Goal: Task Accomplishment & Management: Manage account settings

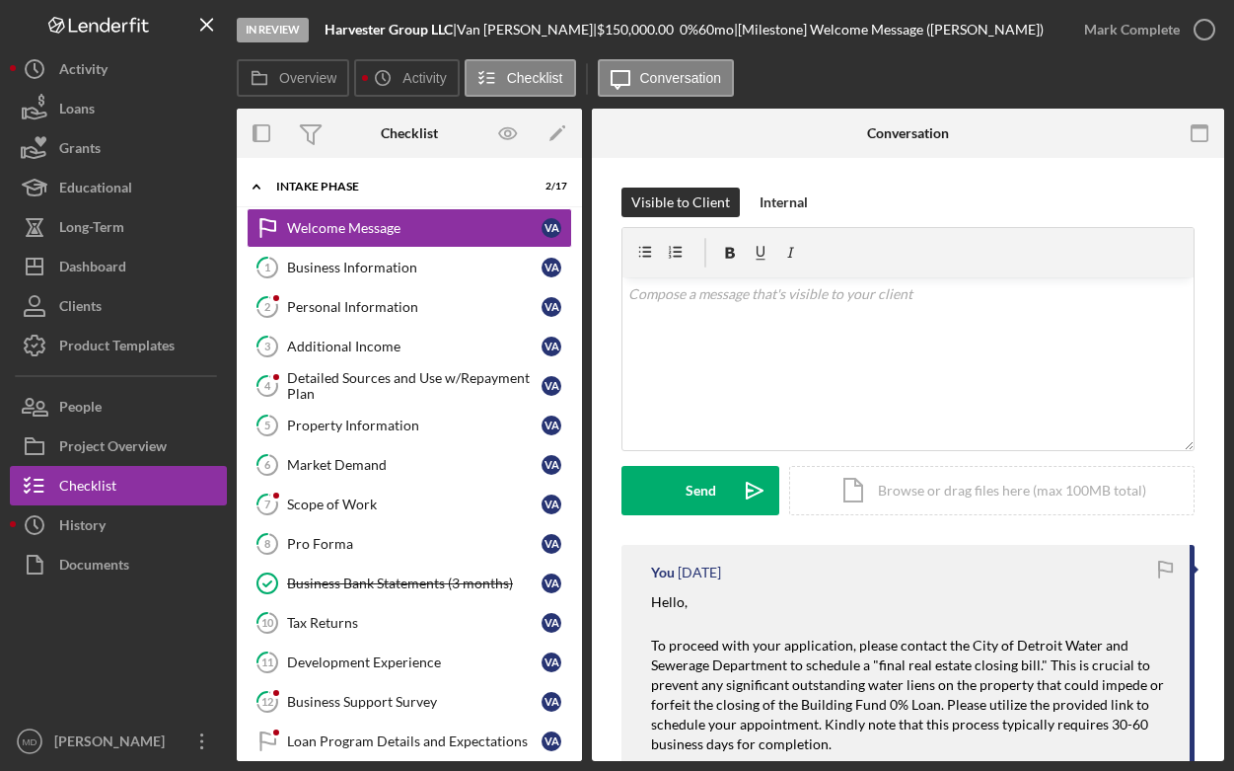
scroll to position [226, 0]
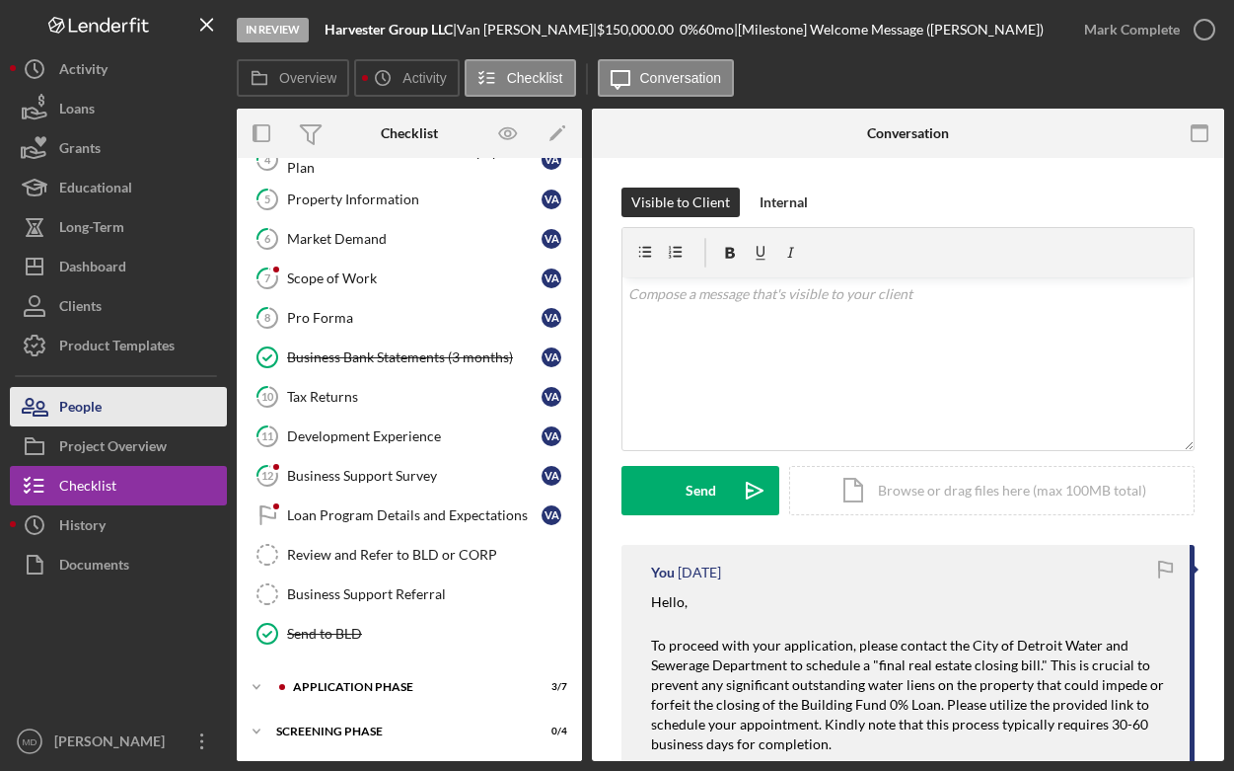
click at [107, 411] on button "People" at bounding box center [118, 406] width 217 height 39
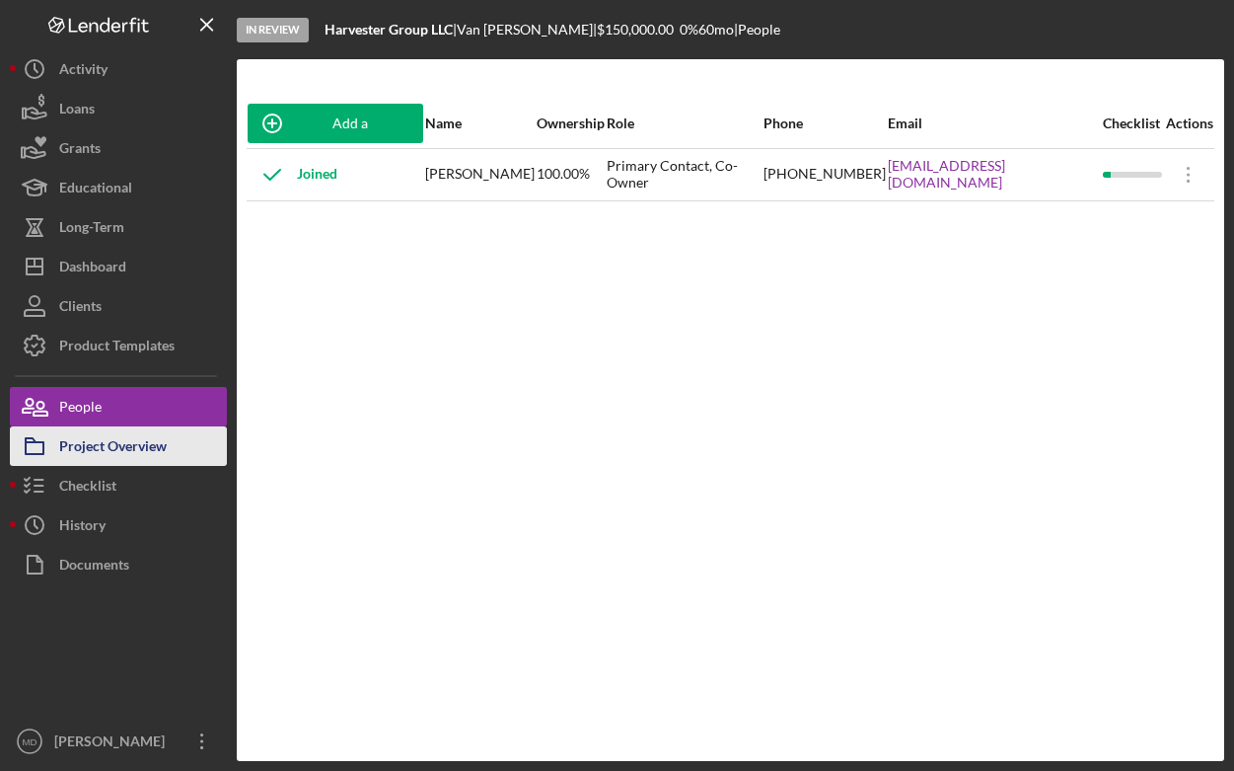
click at [109, 436] on div "Project Overview" at bounding box center [113, 448] width 108 height 44
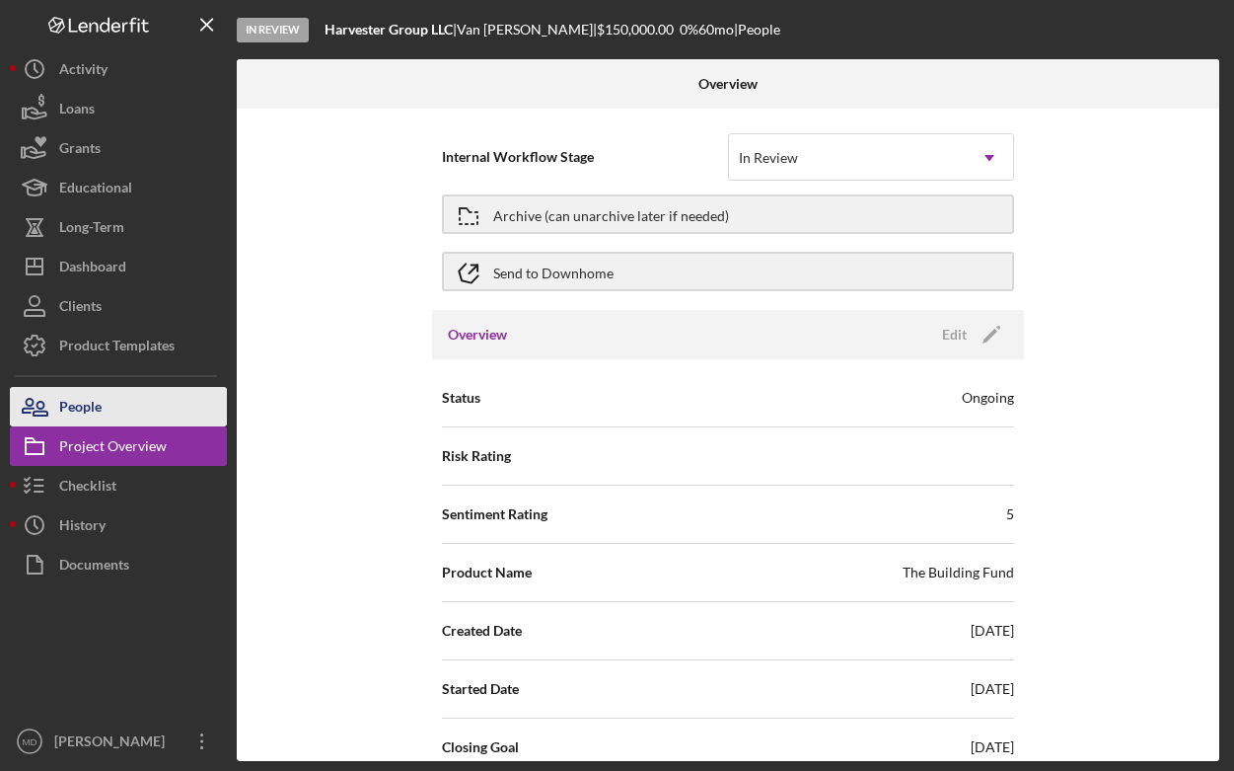
click at [115, 412] on button "People" at bounding box center [118, 406] width 217 height 39
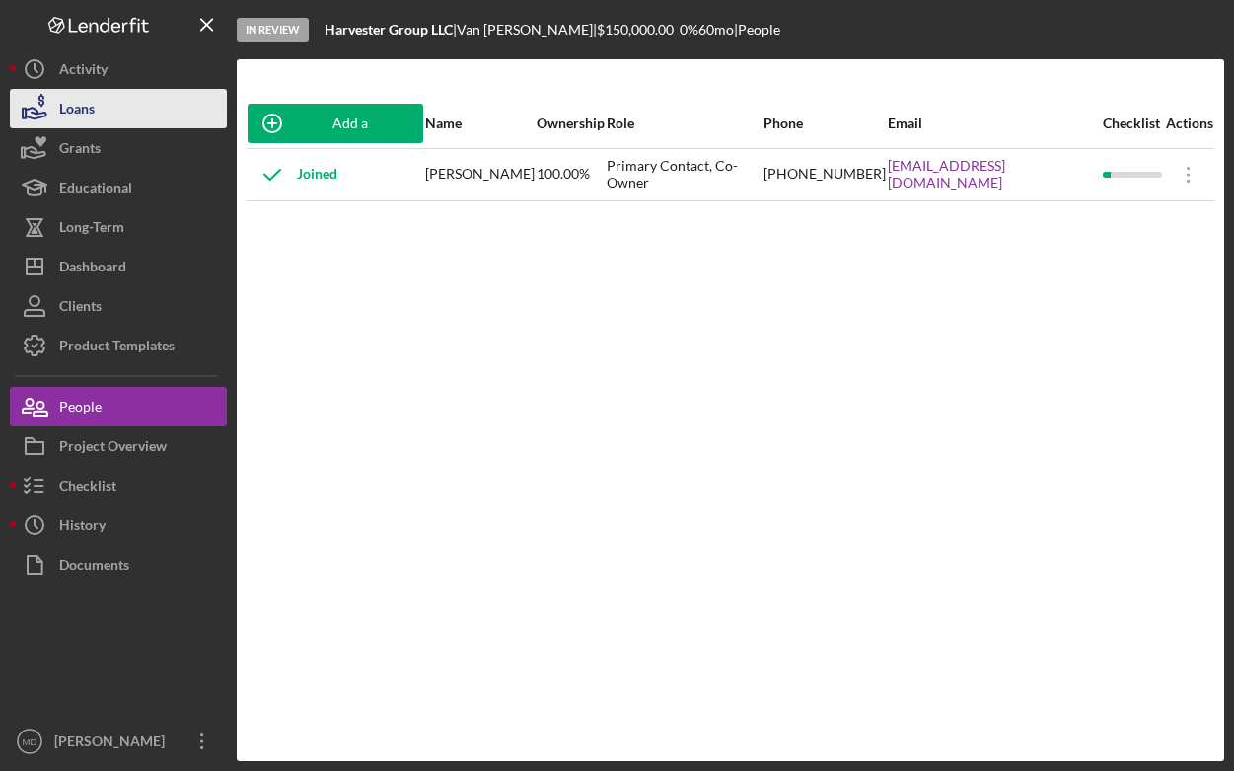
click at [118, 105] on button "Loans" at bounding box center [118, 108] width 217 height 39
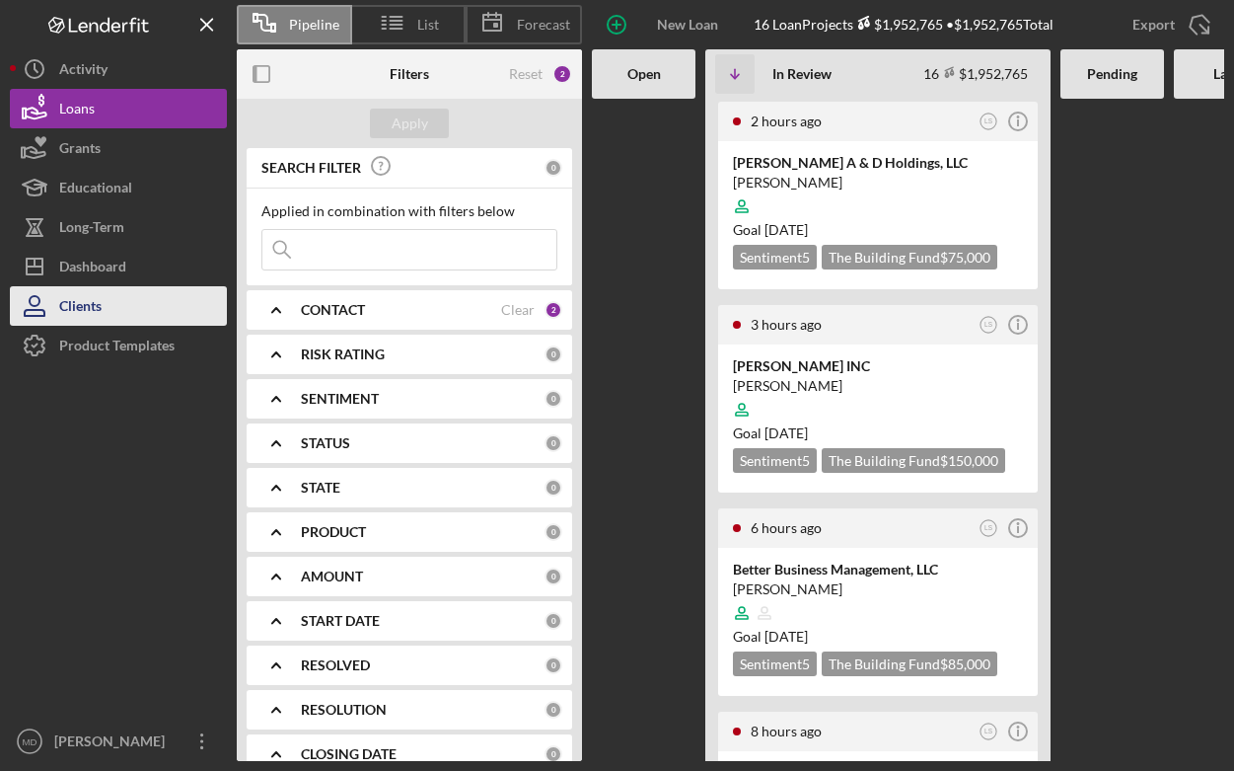
click at [119, 307] on button "Clients" at bounding box center [118, 305] width 217 height 39
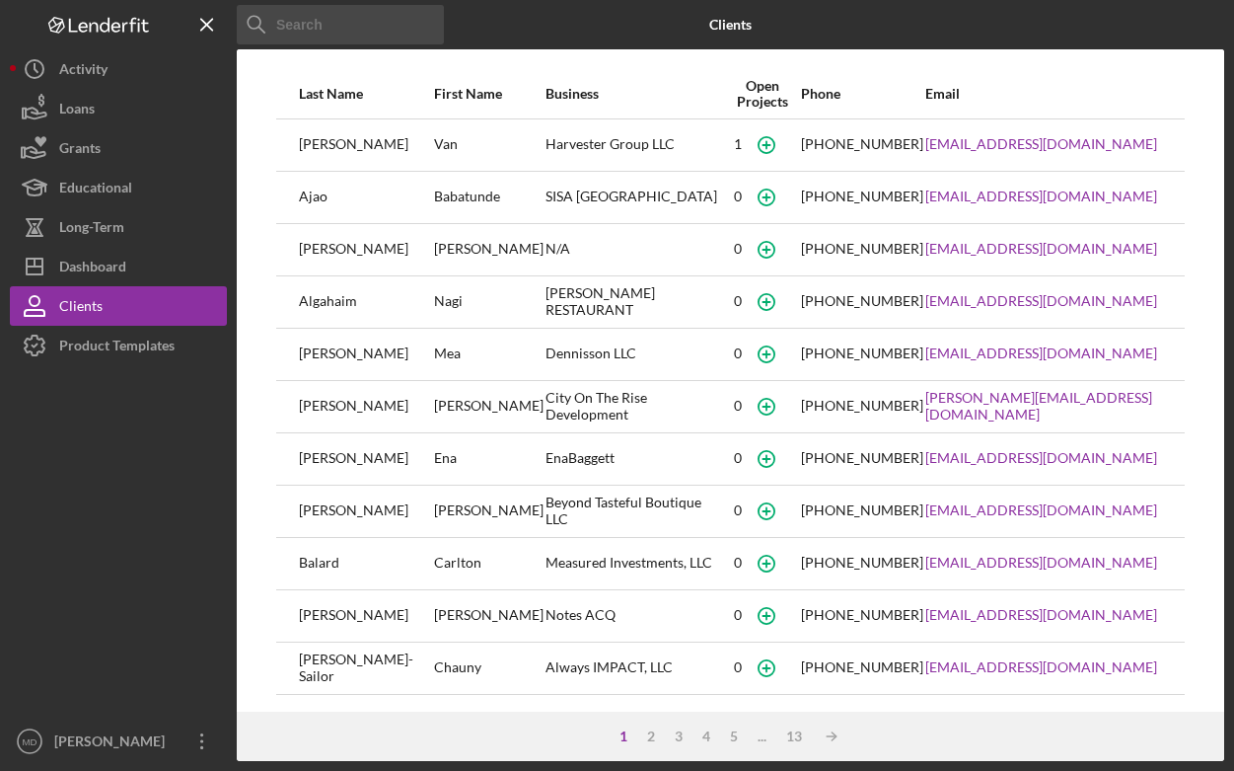
click at [273, 30] on icon at bounding box center [256, 24] width 39 height 39
click at [256, 23] on icon at bounding box center [256, 24] width 39 height 39
click at [206, 23] on line "button" at bounding box center [206, 24] width 11 height 11
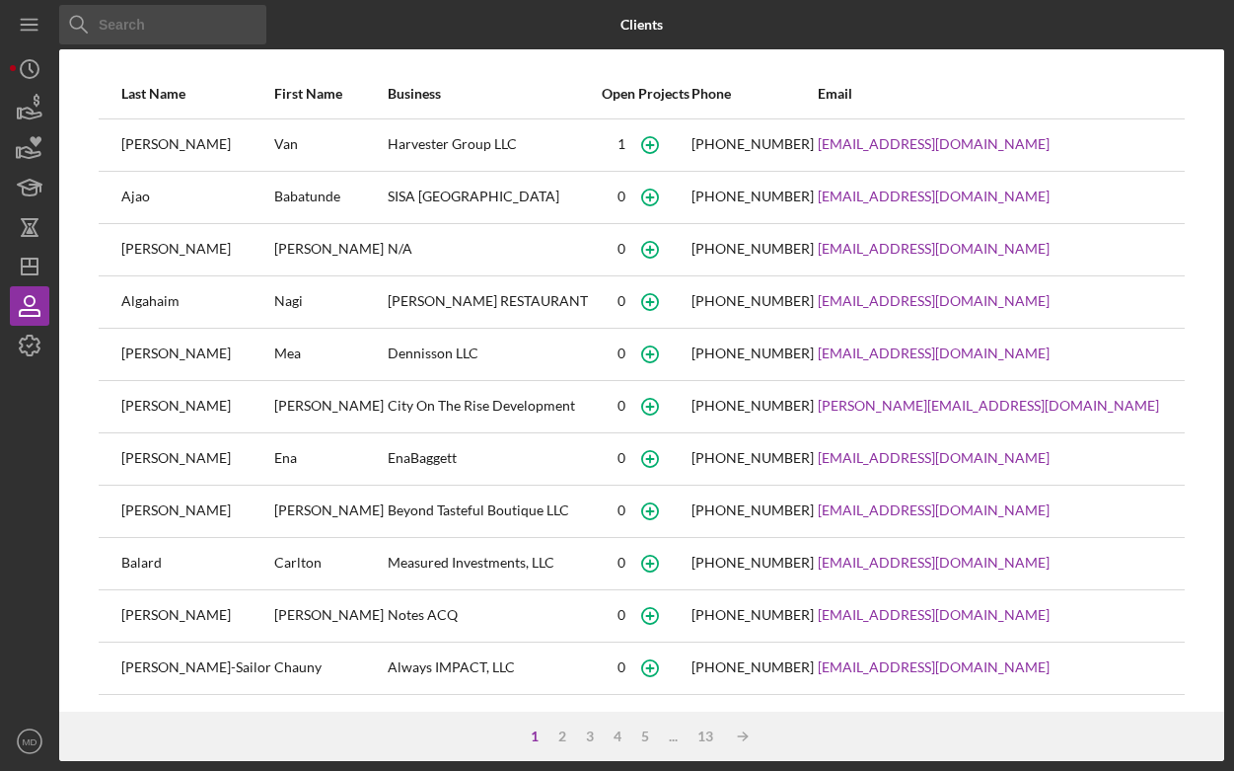
click at [200, 25] on input at bounding box center [162, 24] width 207 height 39
click at [32, 308] on icon "button" at bounding box center [29, 305] width 49 height 49
click at [25, 80] on icon "Icon/History" at bounding box center [29, 68] width 49 height 49
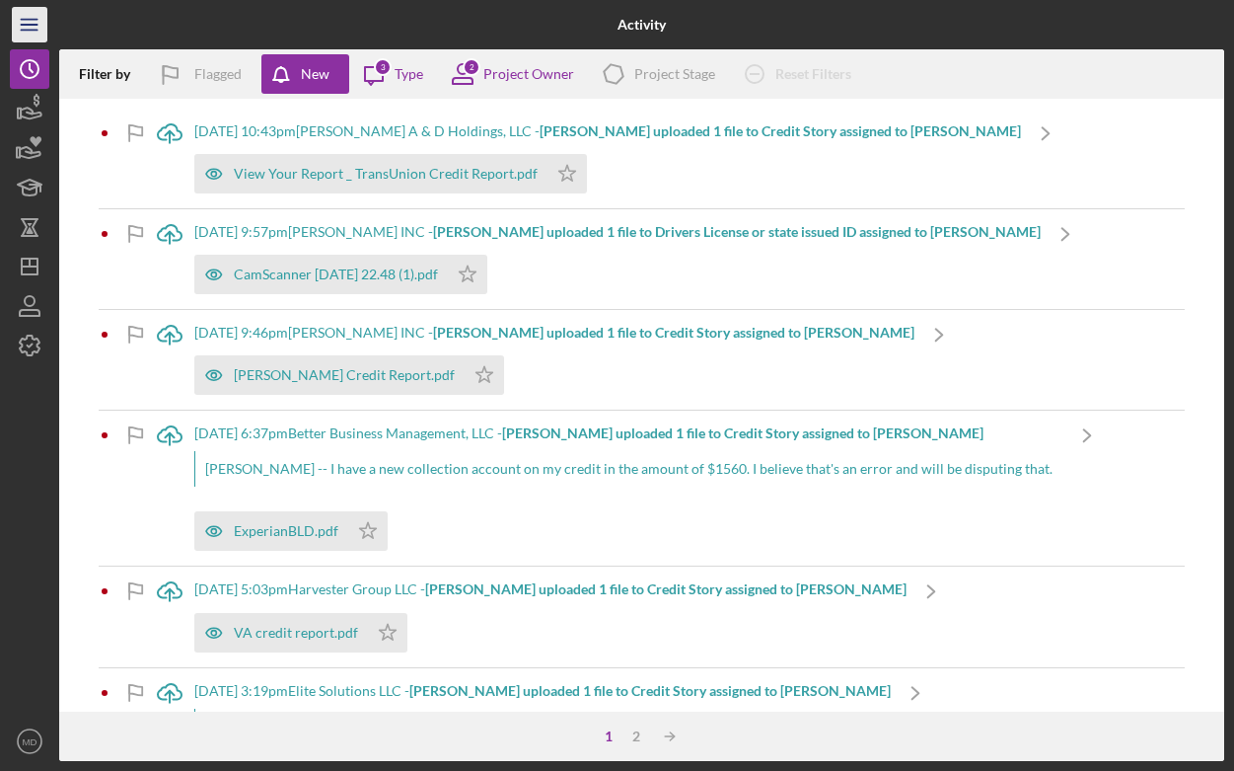
click at [25, 29] on icon "Icon/Menu" at bounding box center [30, 25] width 44 height 44
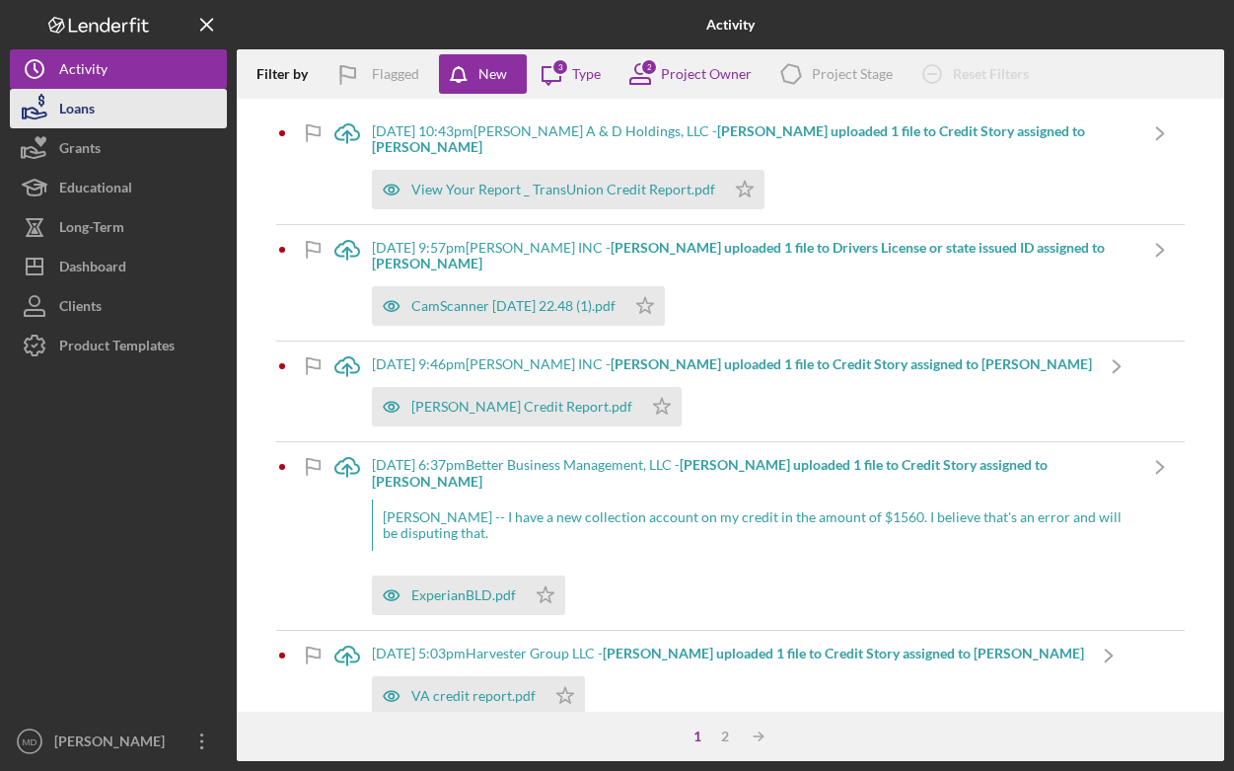
click at [78, 118] on div "Loans" at bounding box center [77, 111] width 36 height 44
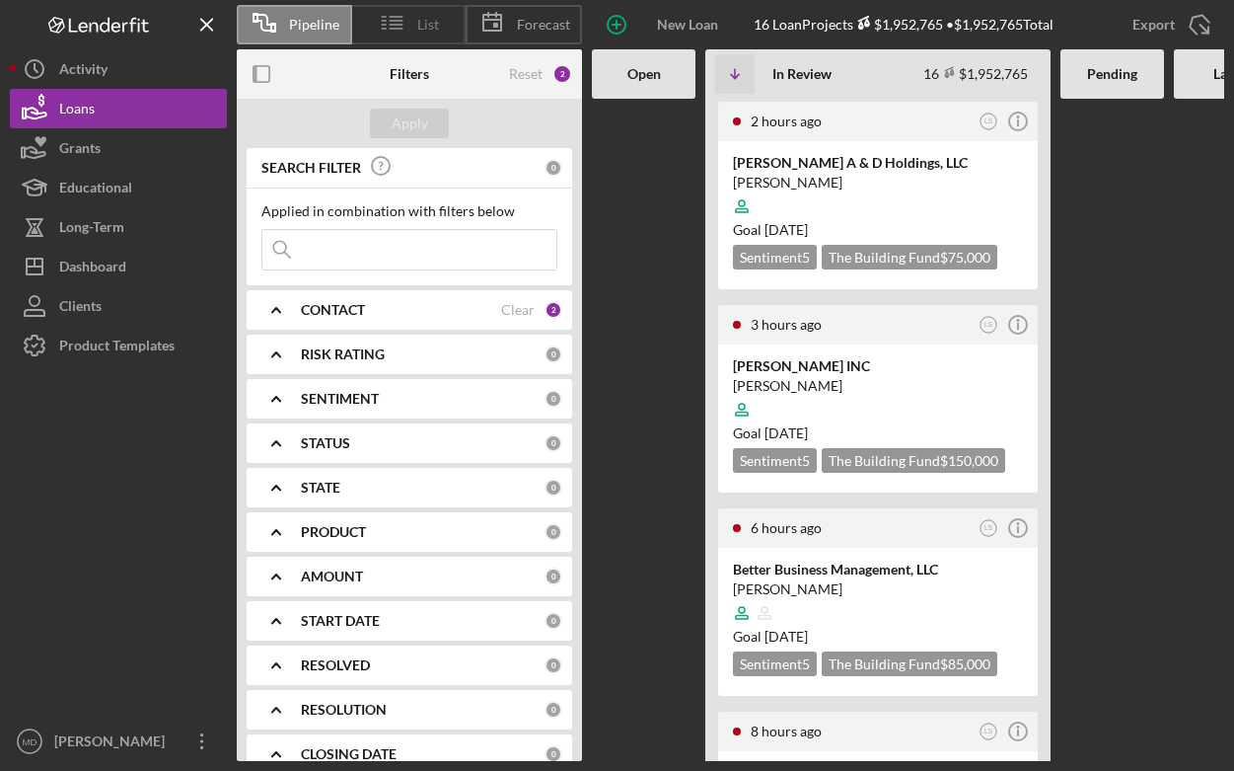
click at [387, 18] on icon at bounding box center [392, 22] width 49 height 49
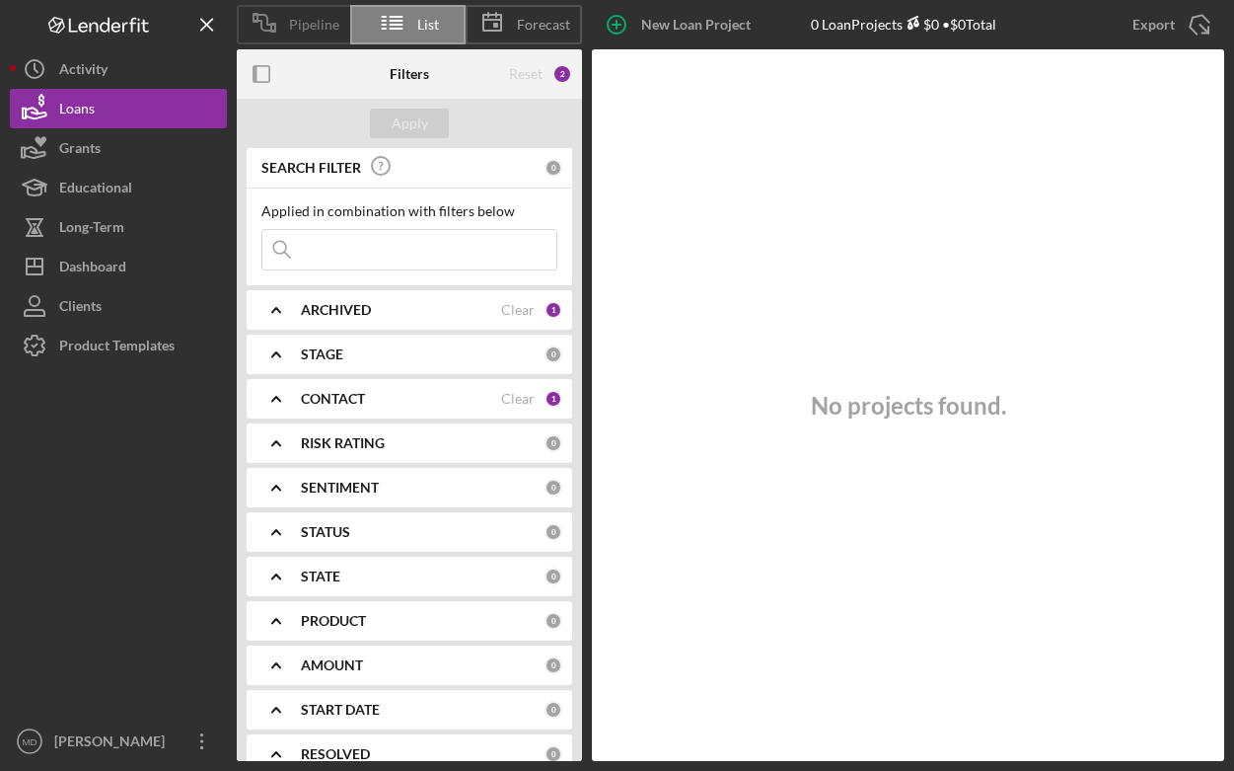
click at [316, 17] on span "Pipeline" at bounding box center [314, 25] width 50 height 16
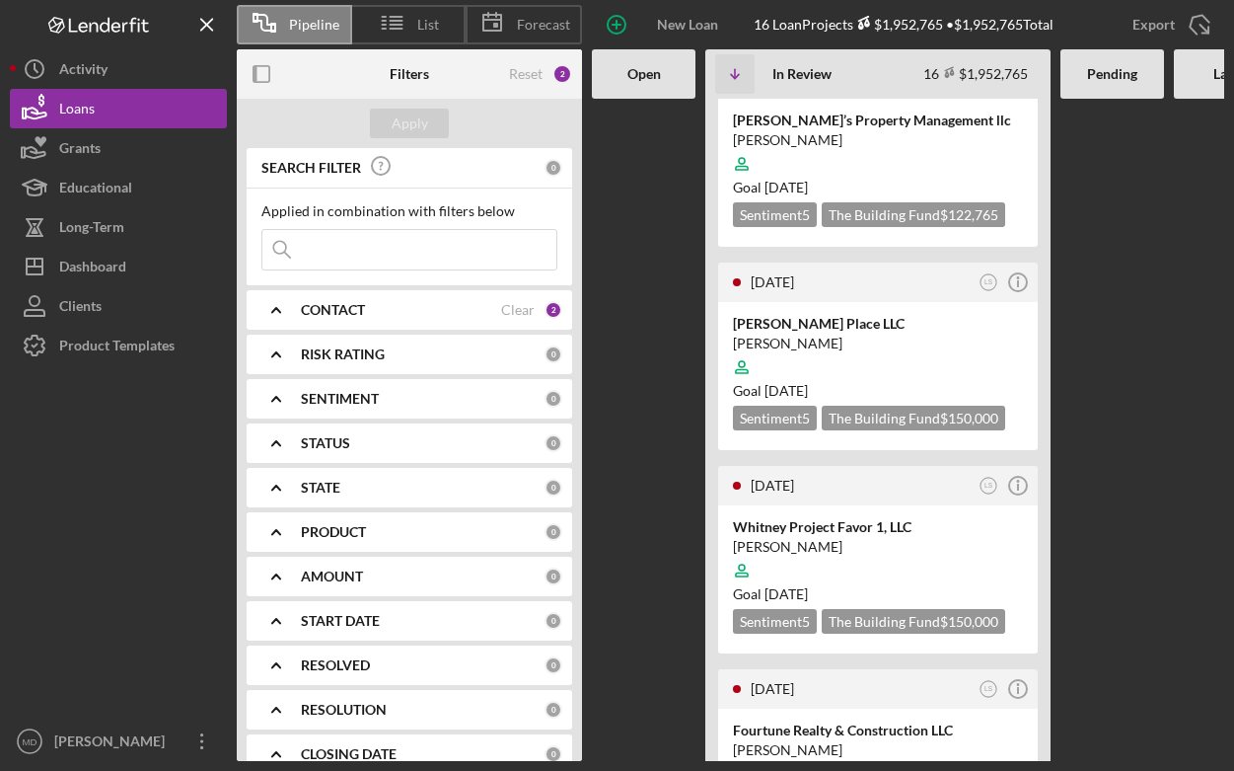
scroll to position [2477, 0]
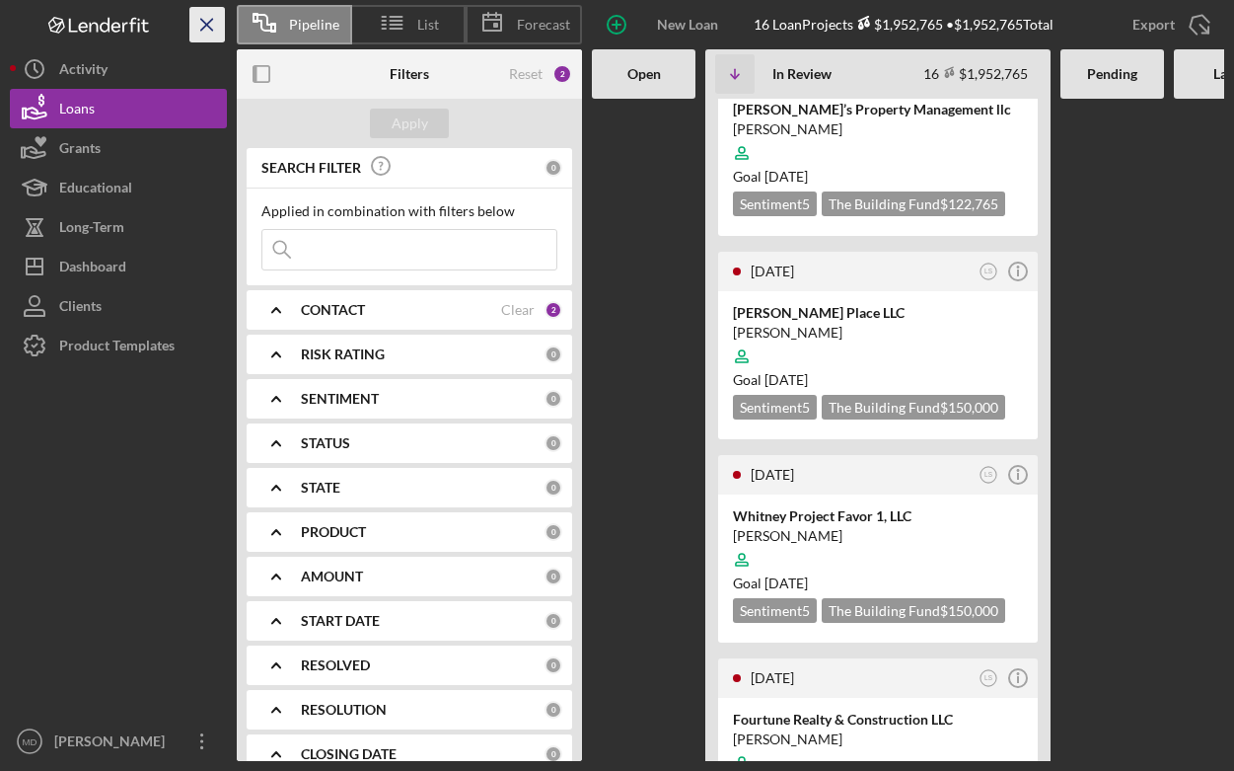
click at [200, 22] on icon "Icon/Menu Close" at bounding box center [208, 25] width 44 height 44
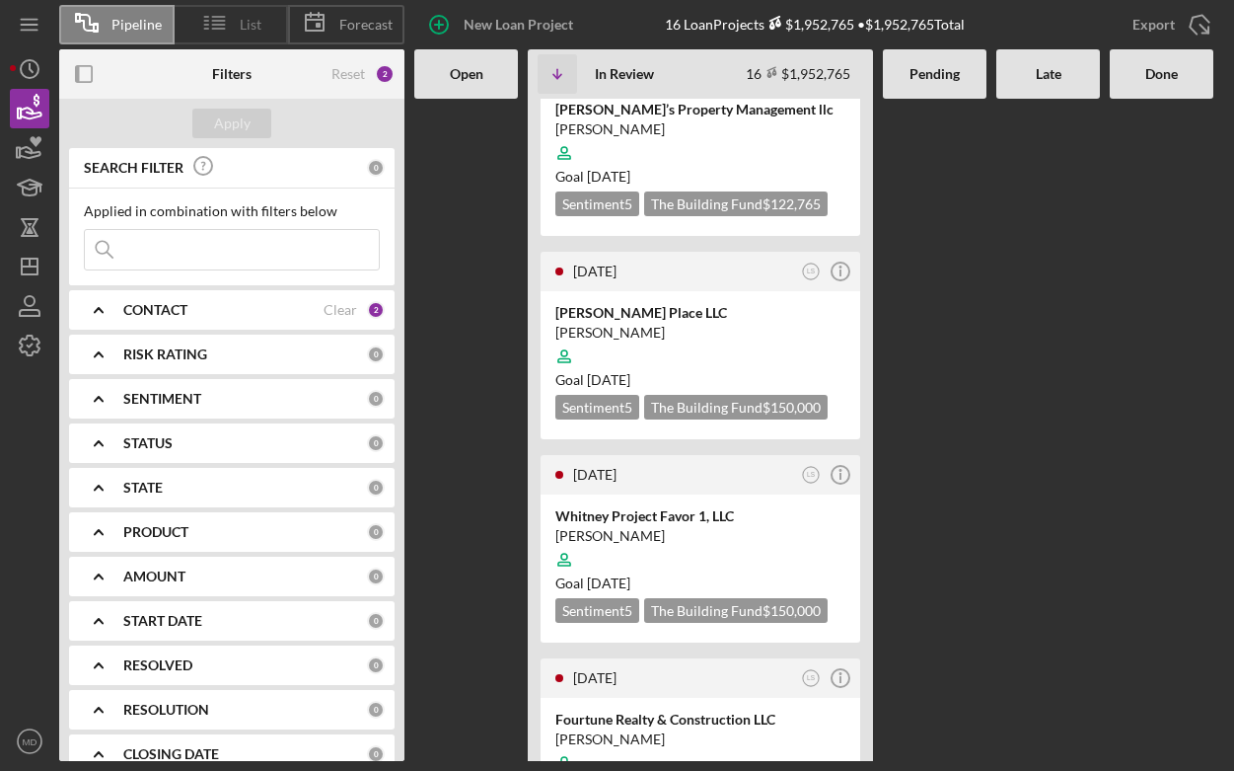
click at [201, 21] on icon at bounding box center [214, 22] width 49 height 49
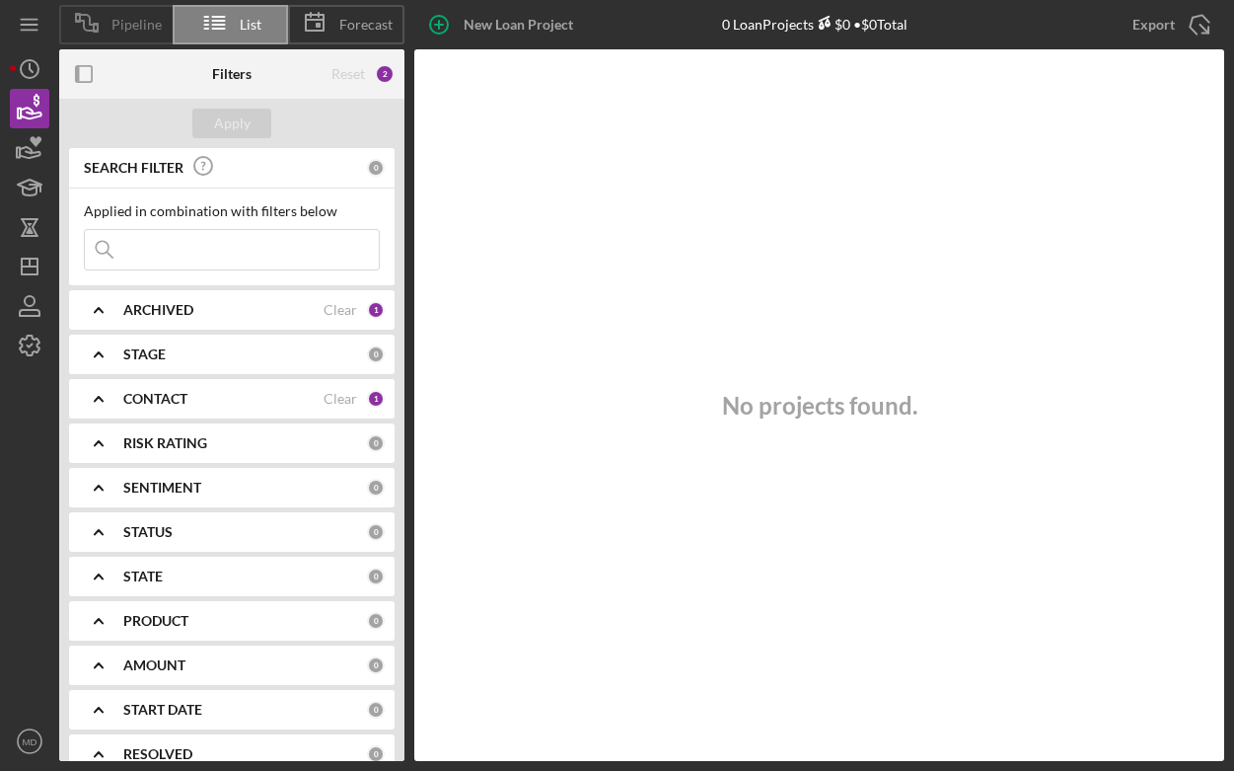
click at [139, 22] on span "Pipeline" at bounding box center [137, 25] width 50 height 16
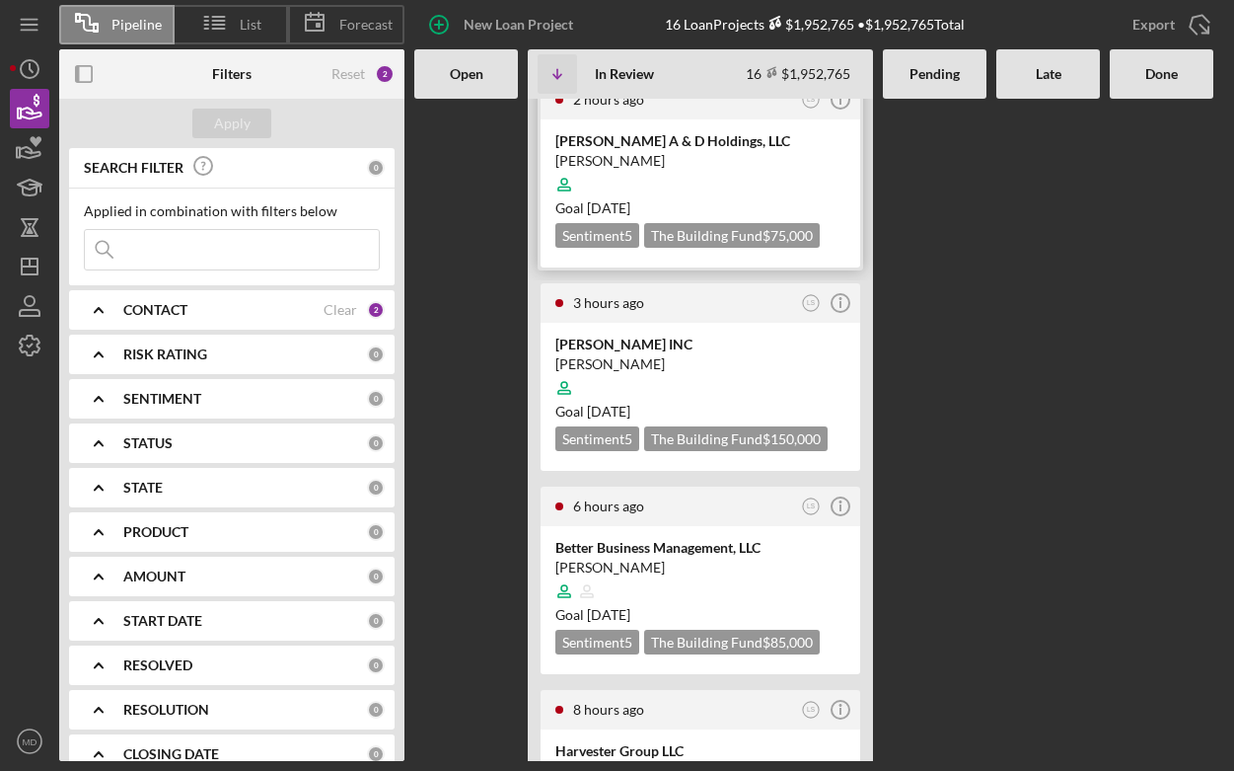
scroll to position [0, 0]
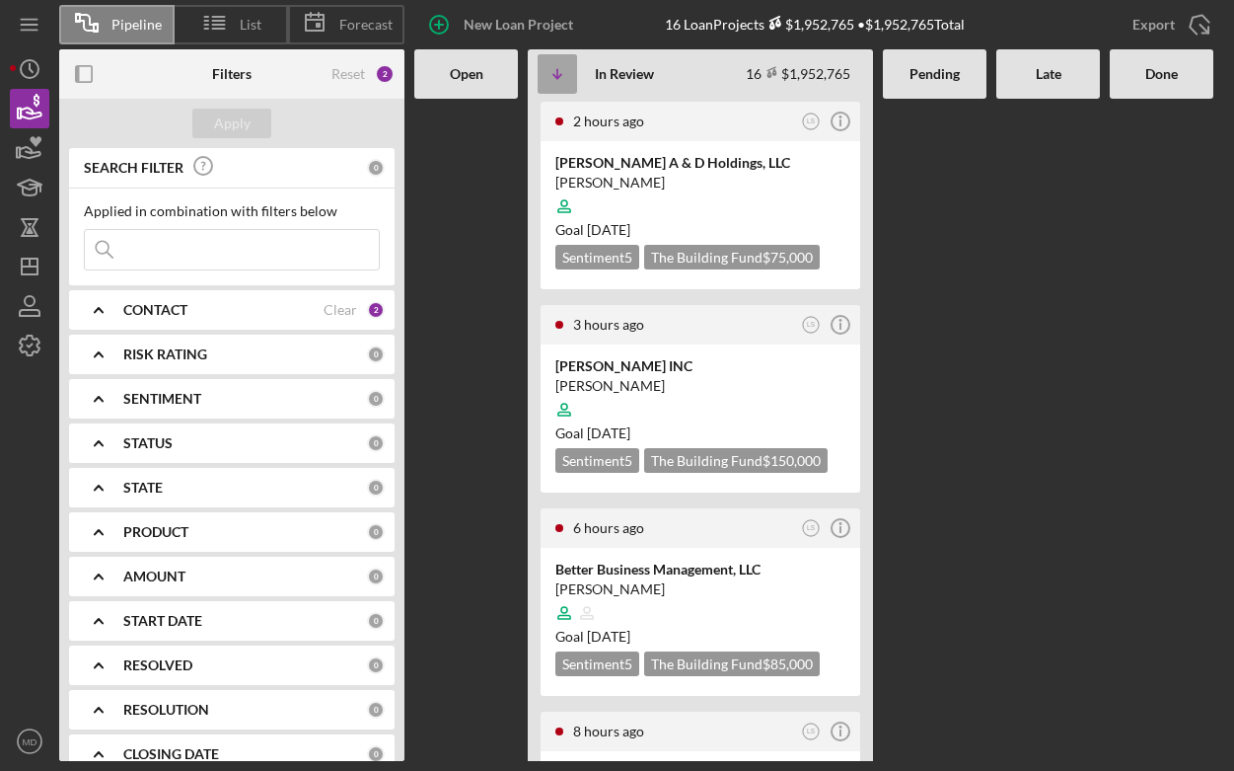
click at [561, 69] on icon "Icon/Table Sort Arrow" at bounding box center [557, 73] width 39 height 39
click at [562, 67] on icon "Icon/Table Sort Arrow" at bounding box center [557, 73] width 39 height 39
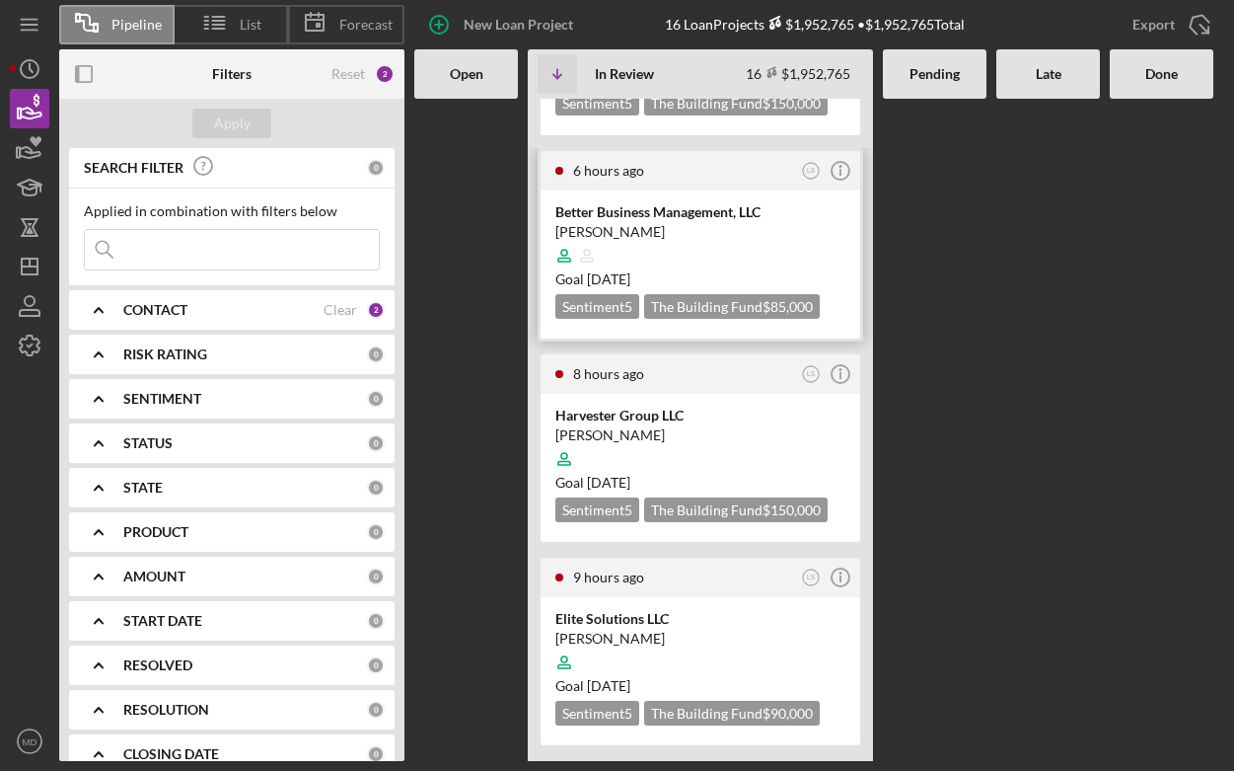
scroll to position [411, 0]
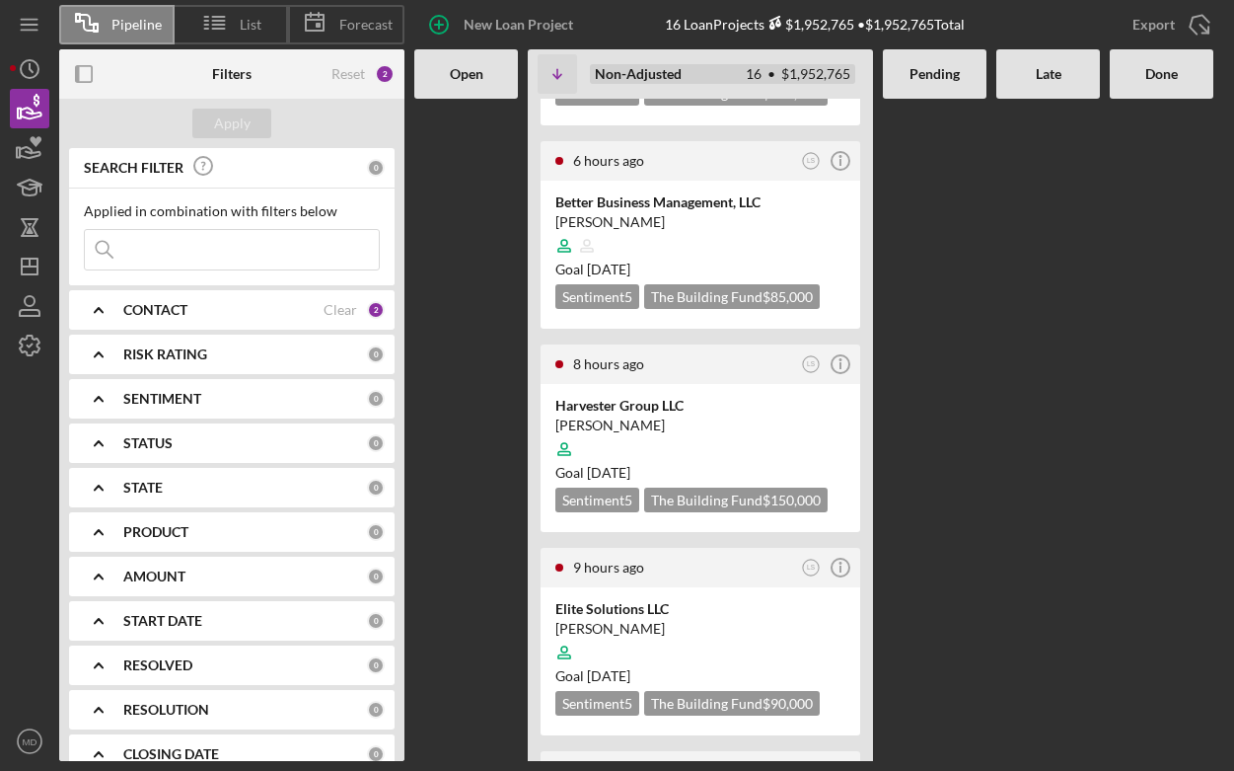
click at [766, 78] on span "•" at bounding box center [772, 74] width 12 height 13
click at [546, 67] on icon "Icon/Table Sort Arrow" at bounding box center [557, 73] width 39 height 39
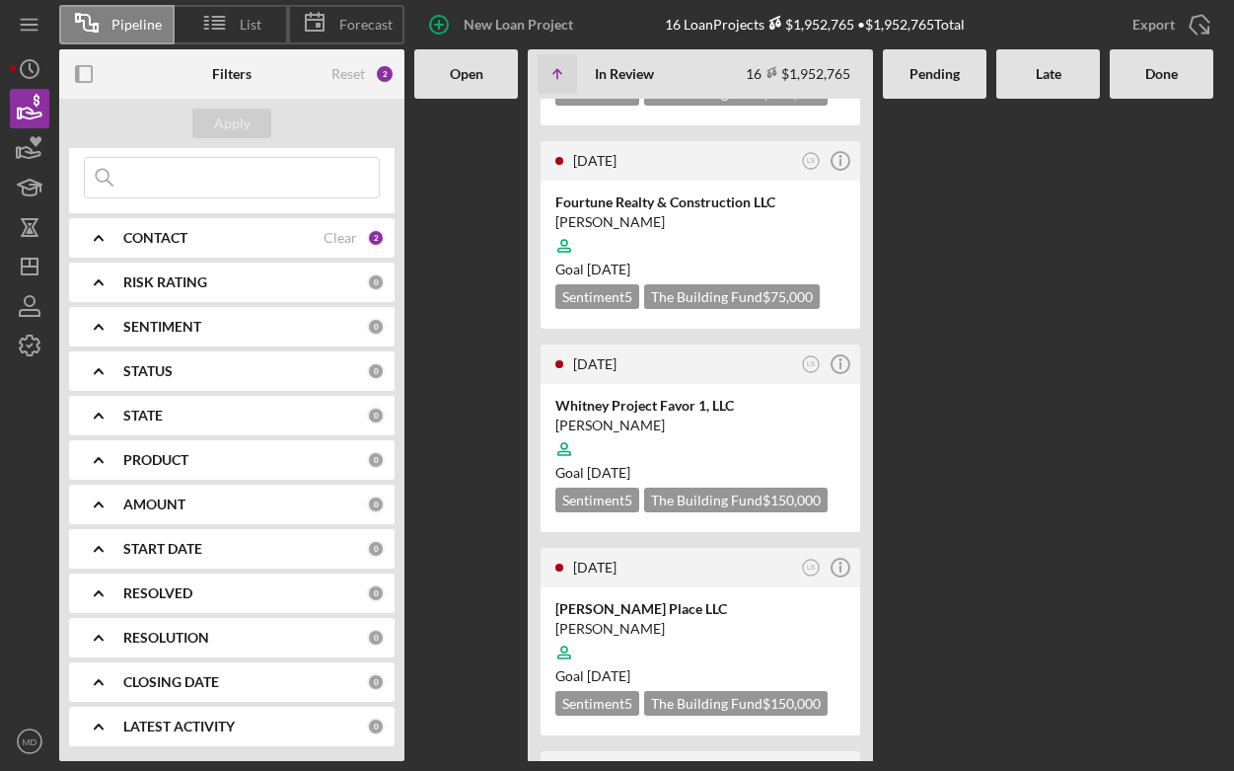
click at [189, 237] on div "CONTACT" at bounding box center [223, 238] width 200 height 16
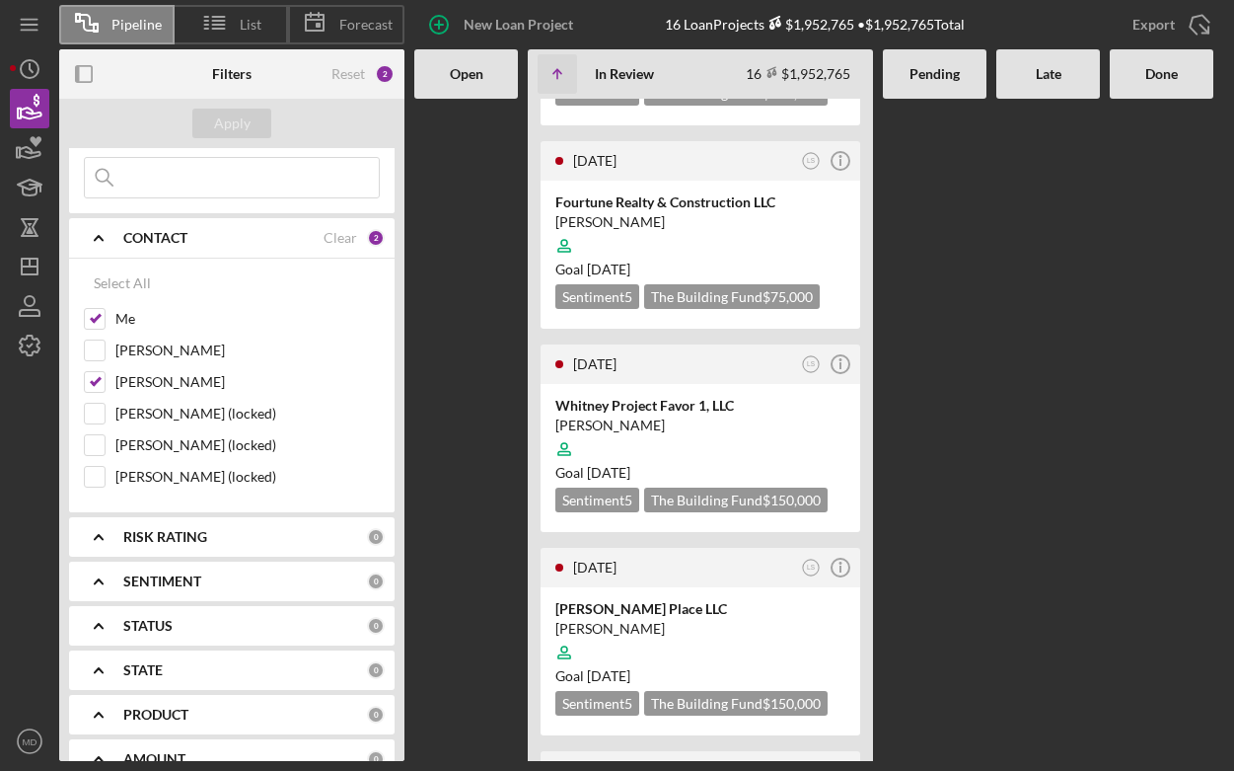
click at [182, 242] on b "CONTACT" at bounding box center [155, 238] width 64 height 16
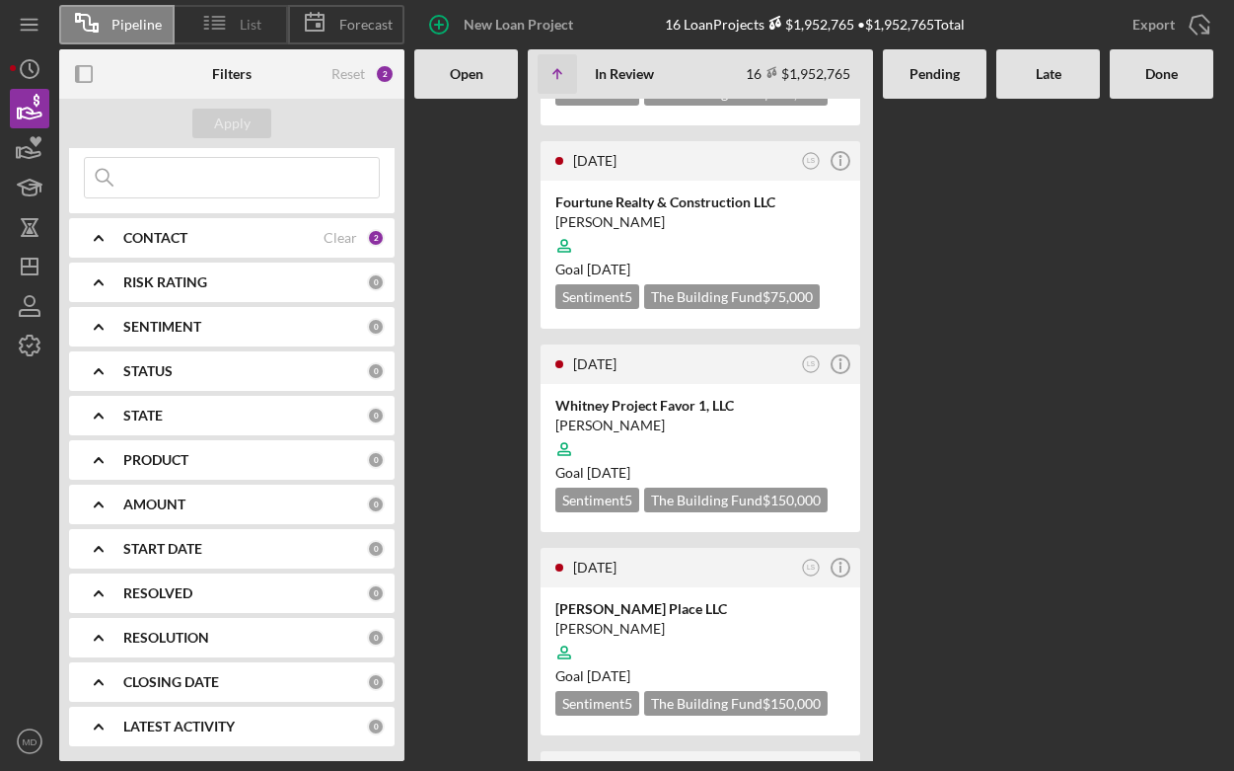
click at [276, 26] on div "List" at bounding box center [231, 24] width 113 height 39
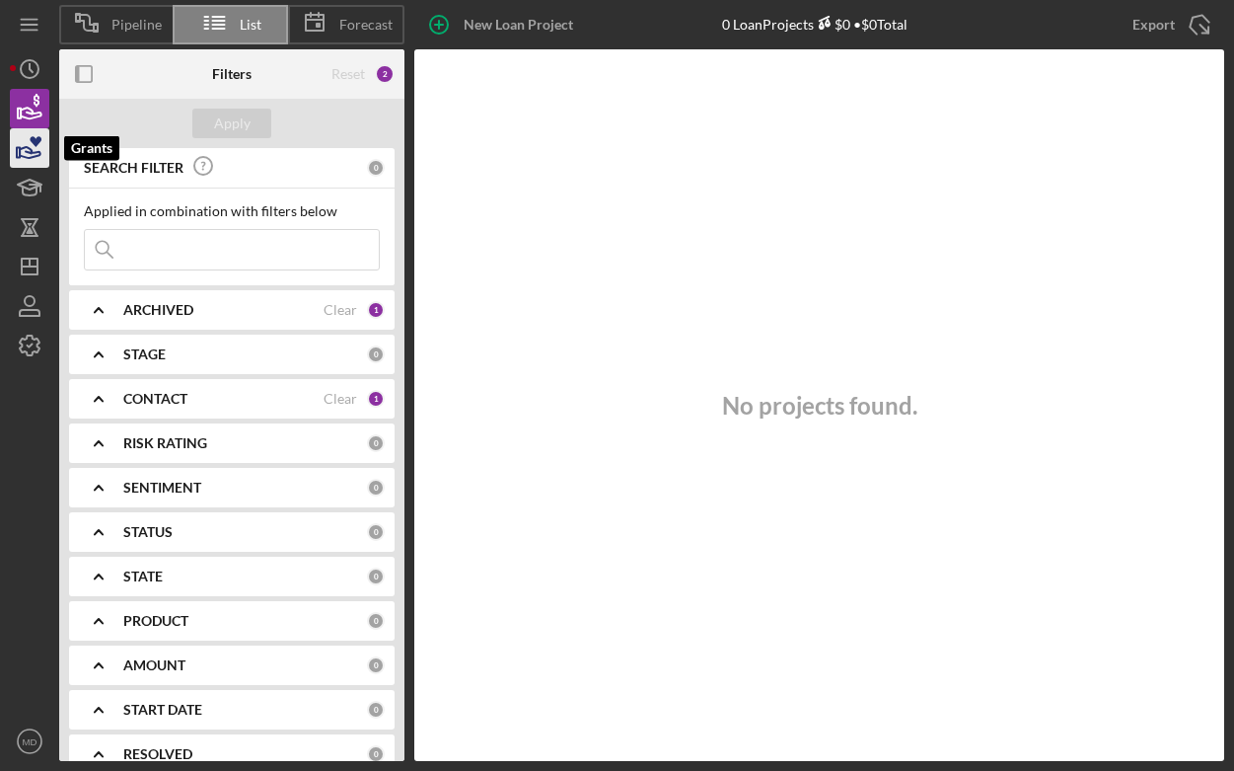
click at [42, 154] on icon "button" at bounding box center [29, 147] width 49 height 49
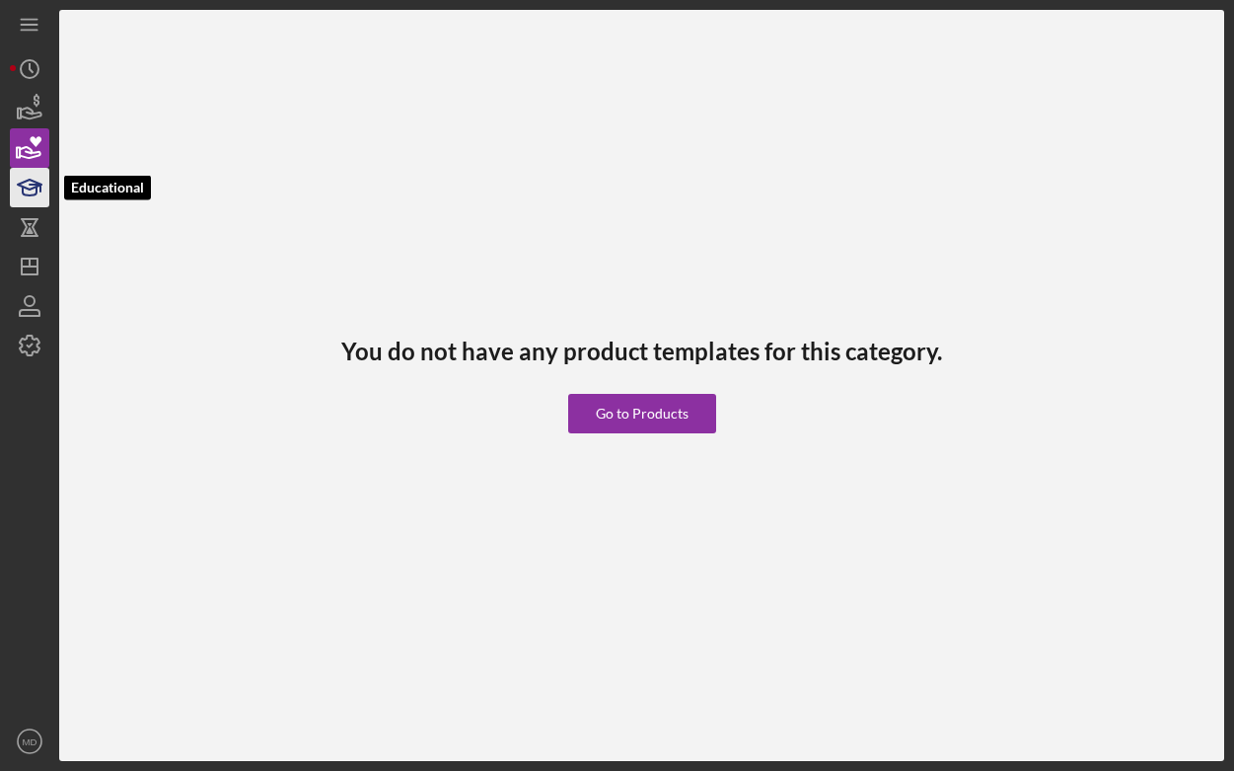
click at [42, 184] on icon "button" at bounding box center [29, 187] width 49 height 49
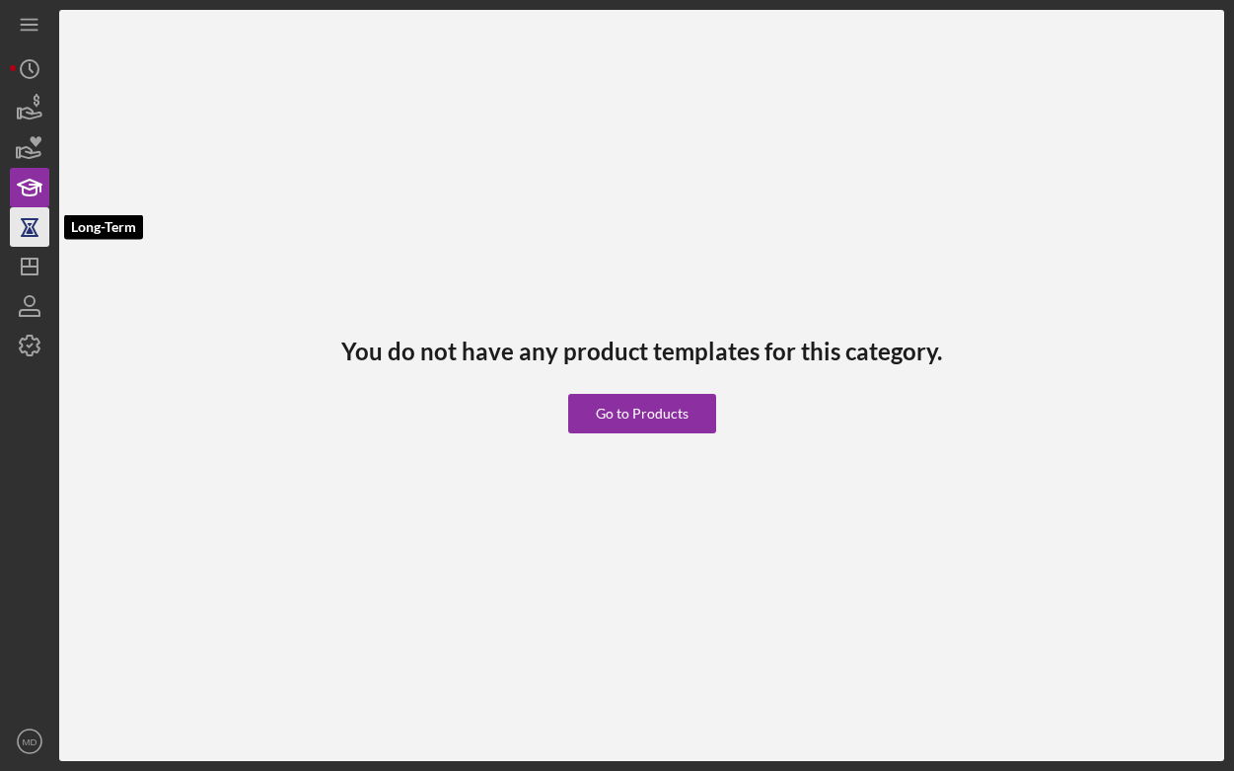
click at [37, 225] on icon "button" at bounding box center [29, 226] width 49 height 49
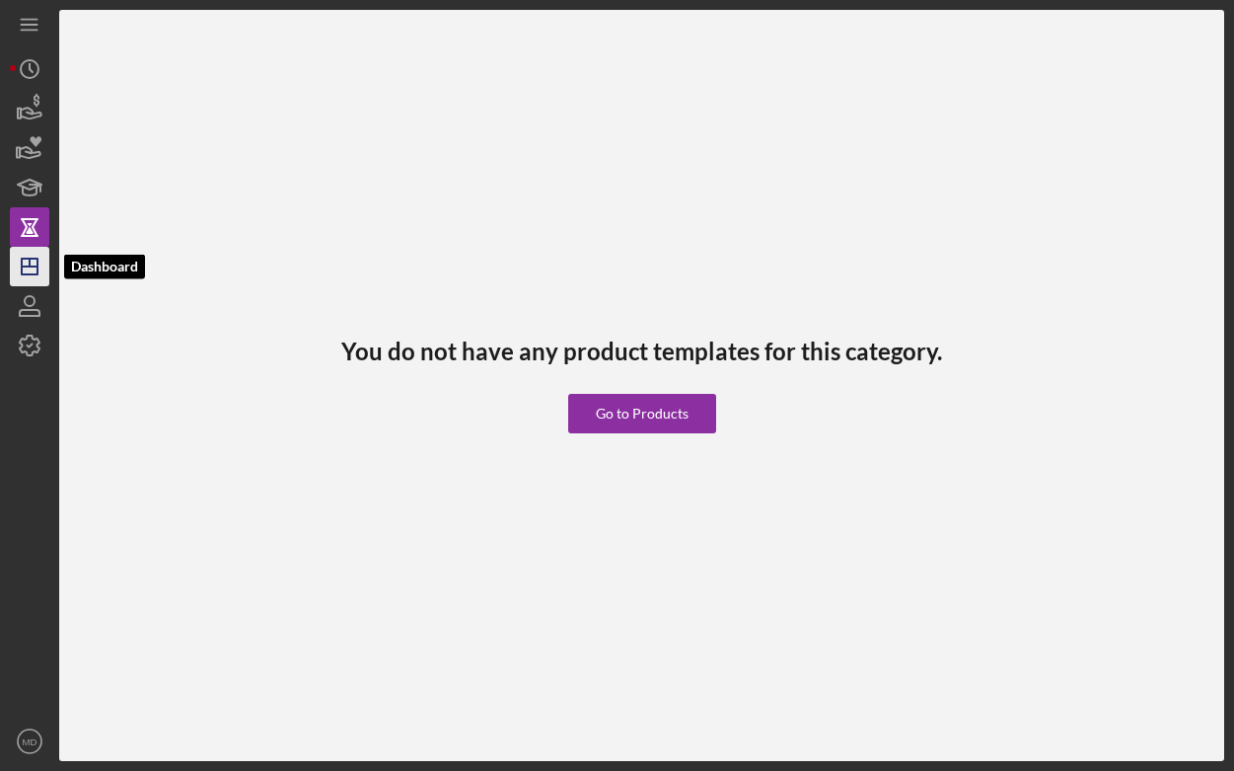
click at [37, 254] on icon "Icon/Dashboard" at bounding box center [29, 266] width 49 height 49
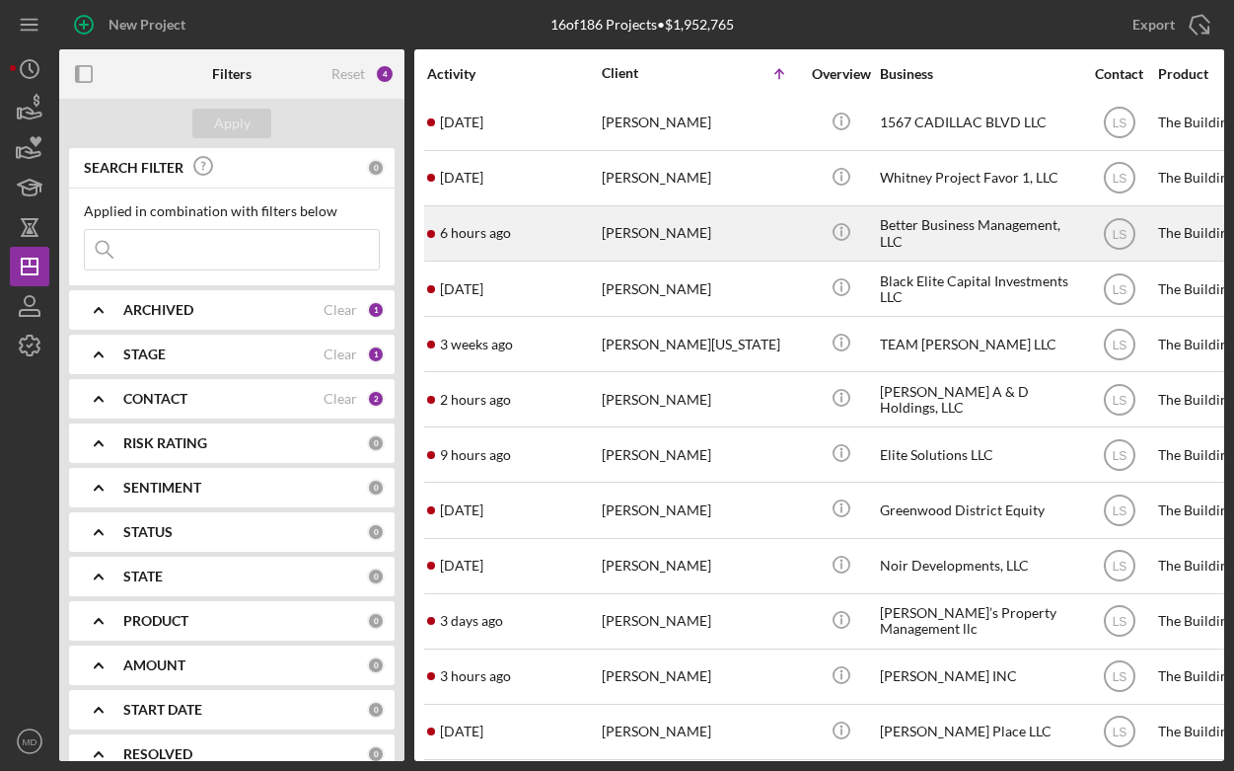
scroll to position [226, 0]
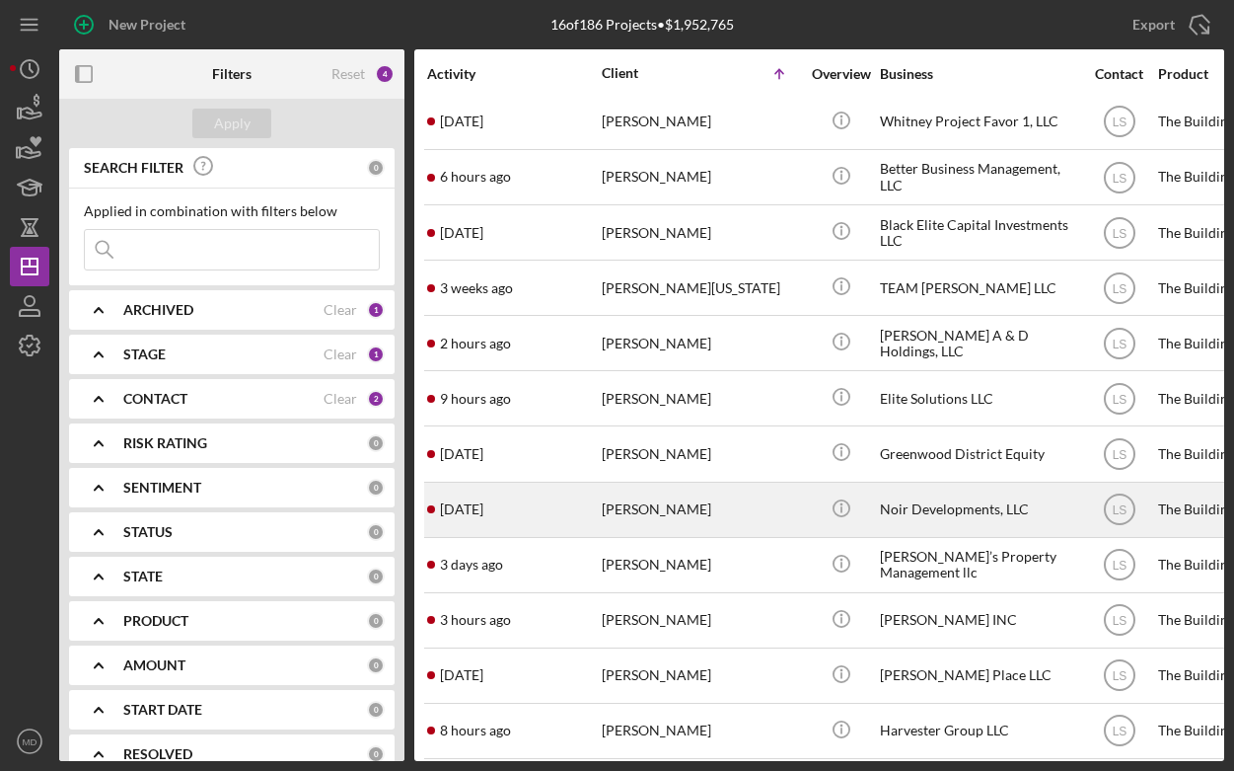
click at [926, 501] on div "Noir Developments, LLC" at bounding box center [978, 510] width 197 height 52
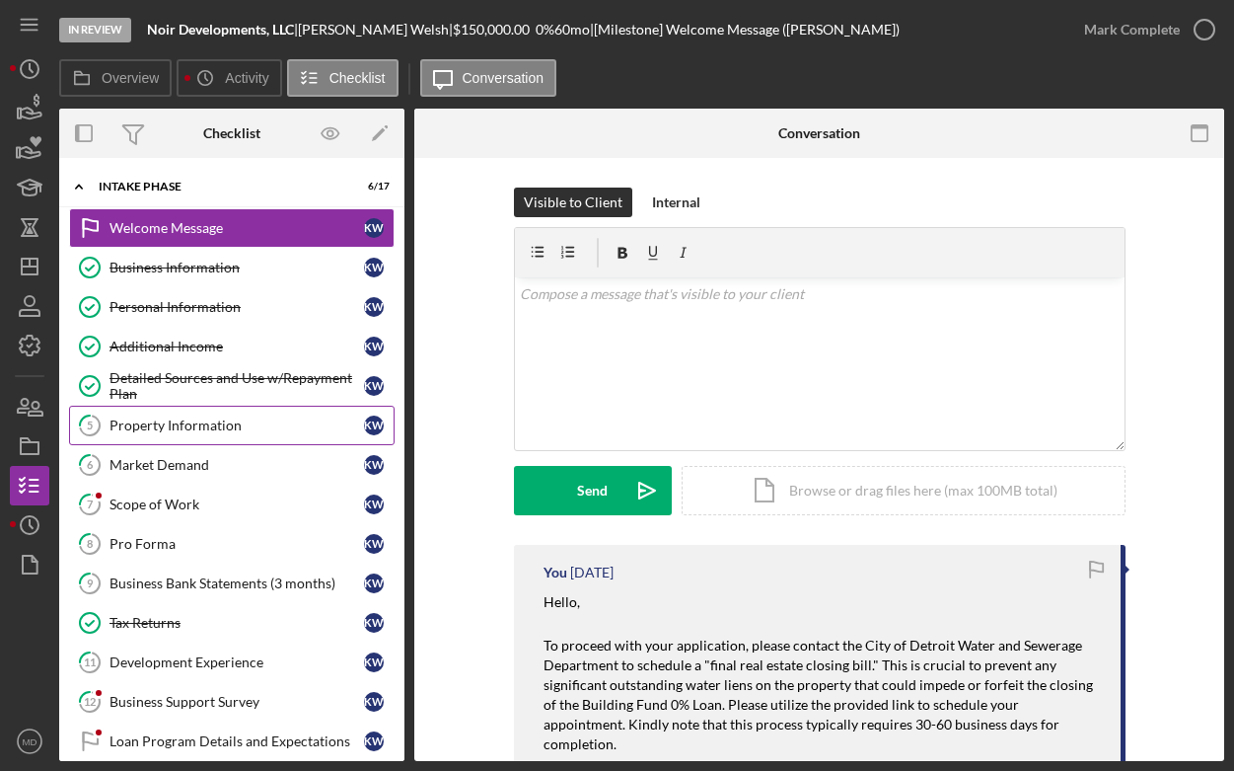
click at [211, 428] on div "Property Information" at bounding box center [237, 425] width 255 height 16
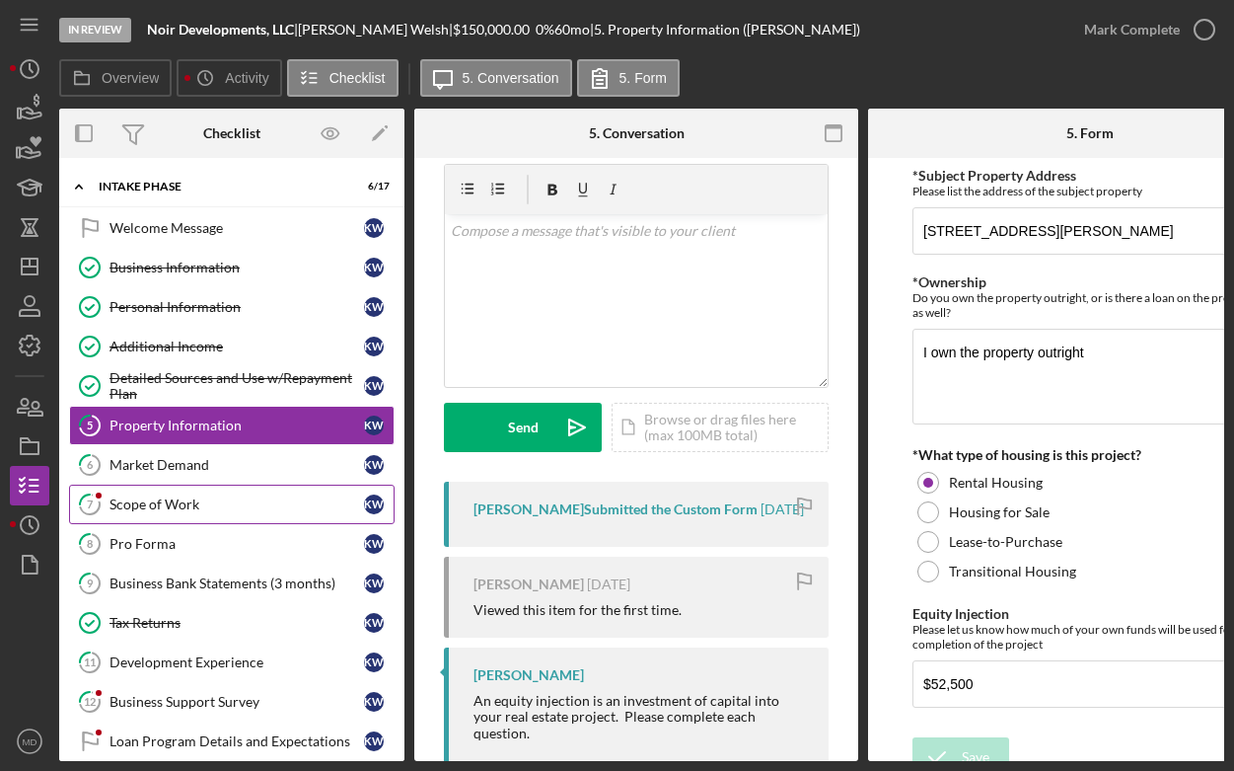
click at [181, 506] on div "Scope of Work" at bounding box center [237, 504] width 255 height 16
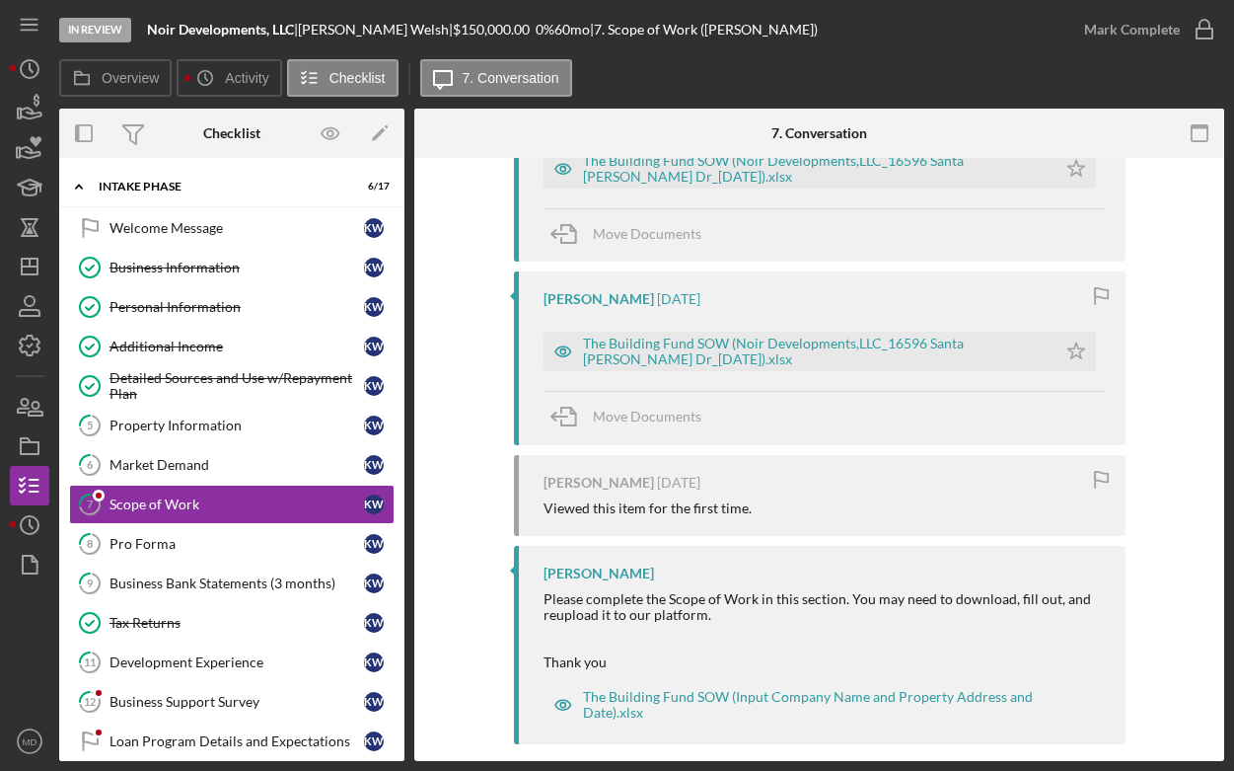
scroll to position [509, 0]
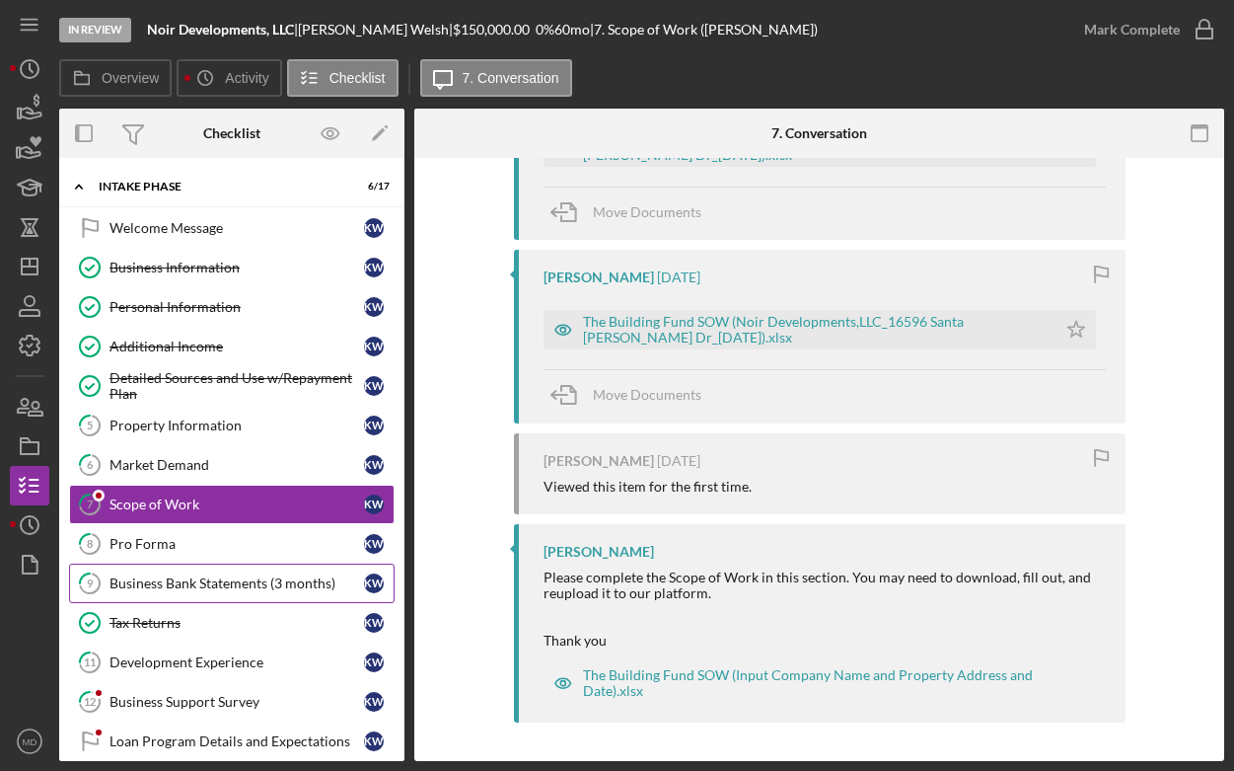
click at [223, 569] on link "9 Business Bank Statements (3 months) K W" at bounding box center [232, 582] width 326 height 39
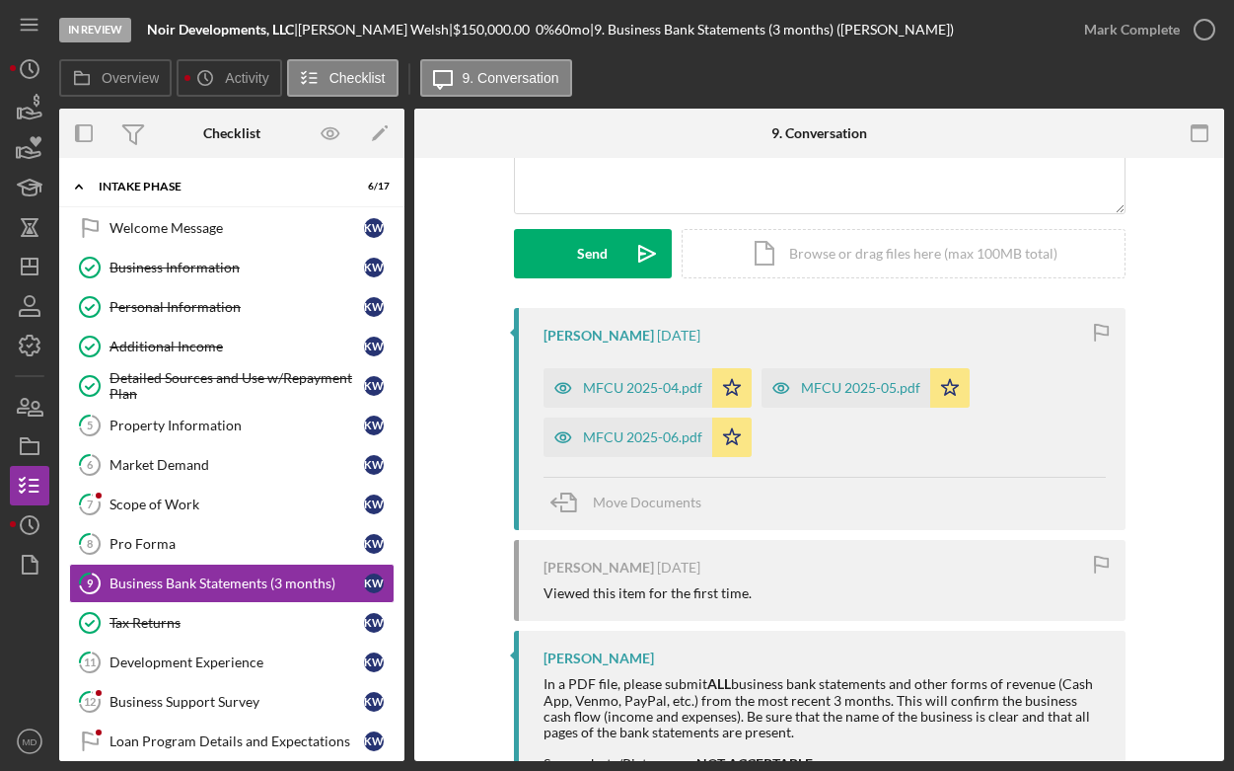
scroll to position [311, 0]
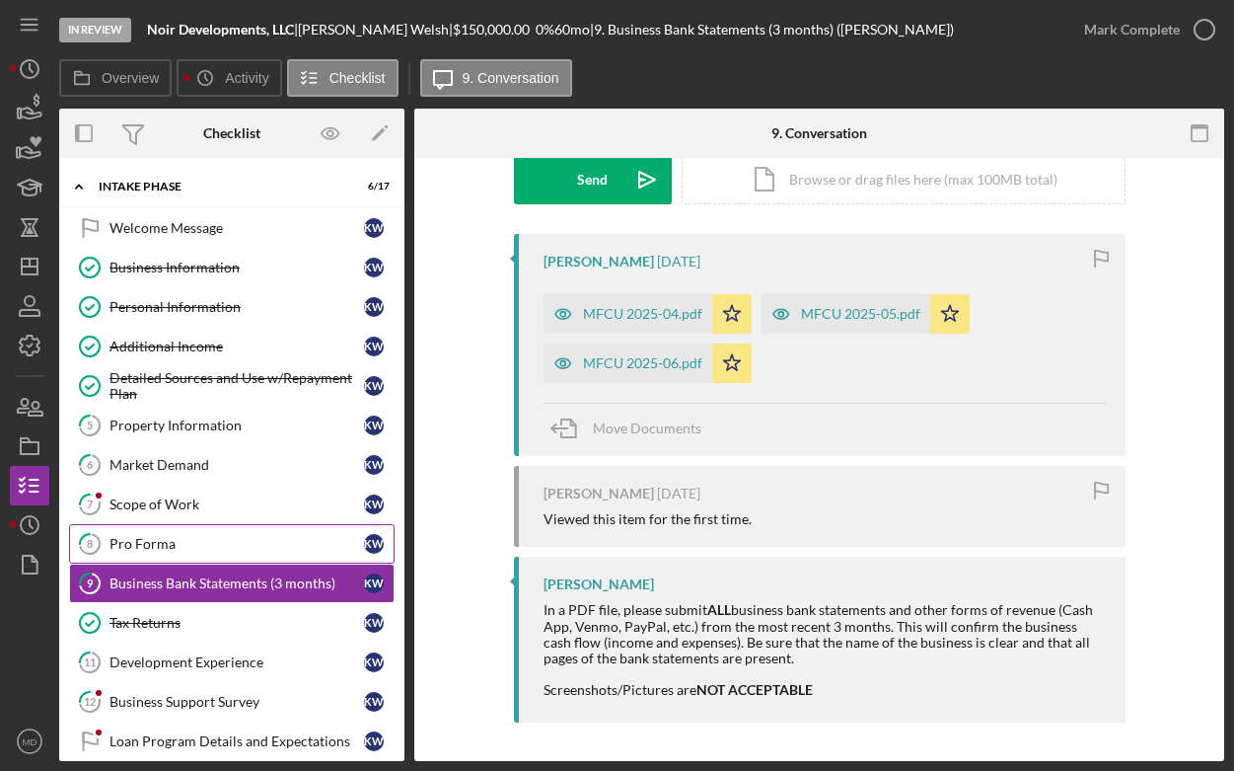
click at [169, 530] on link "8 Pro Forma K W" at bounding box center [232, 543] width 326 height 39
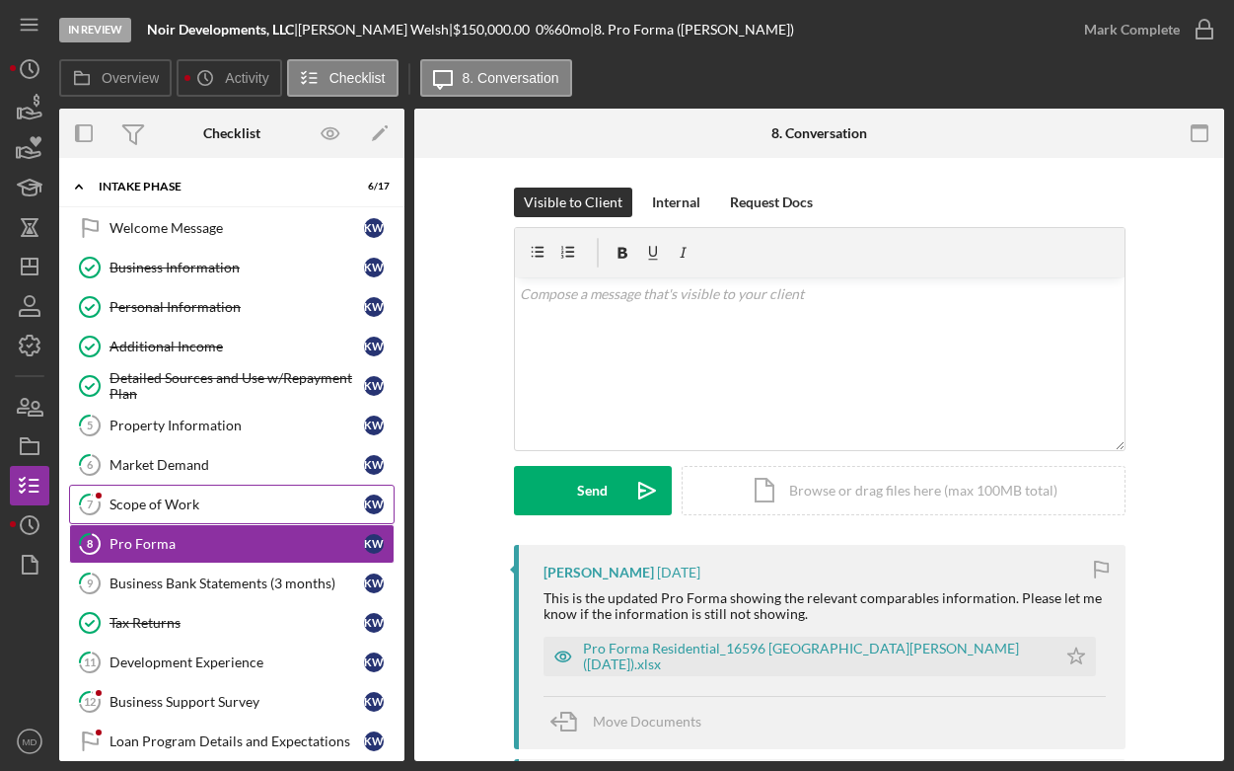
click at [166, 510] on div "Scope of Work" at bounding box center [237, 504] width 255 height 16
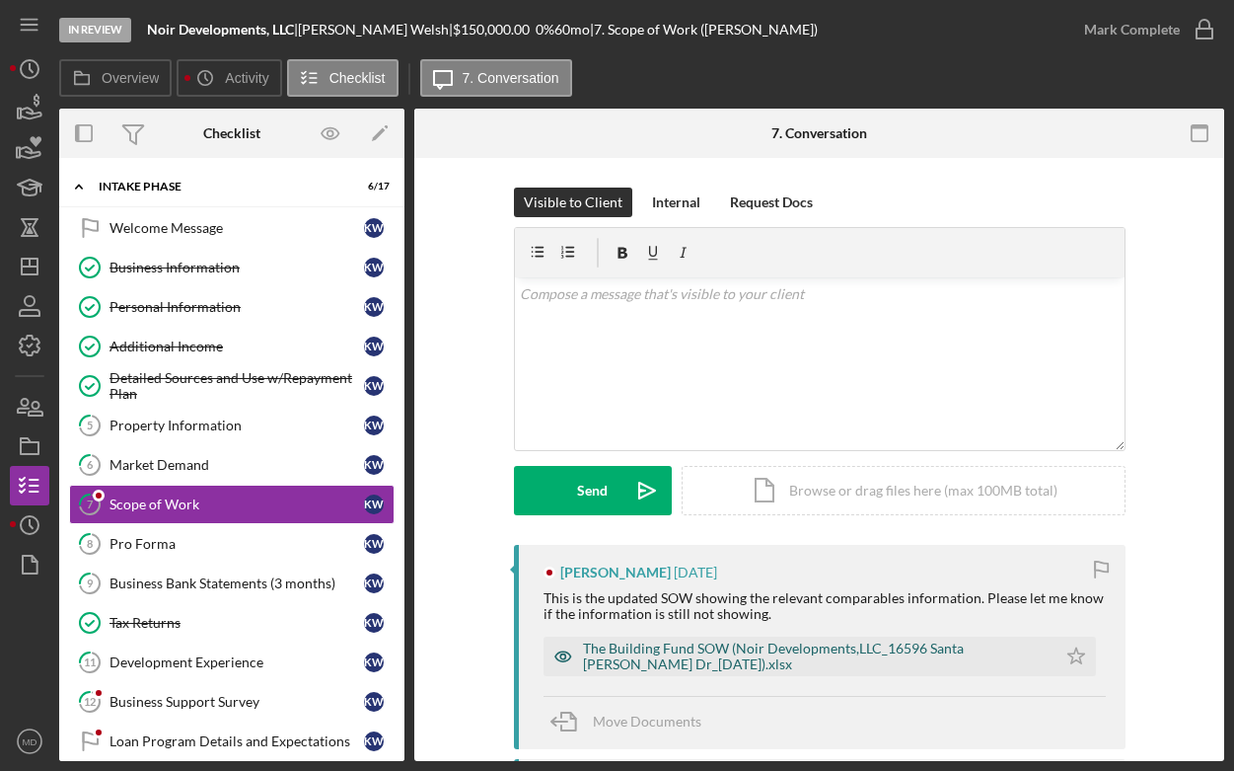
click at [634, 650] on div "The Building Fund SOW (Noir Developments,LLC_16596 Santa [PERSON_NAME] Dr_[DATE…" at bounding box center [815, 656] width 464 height 32
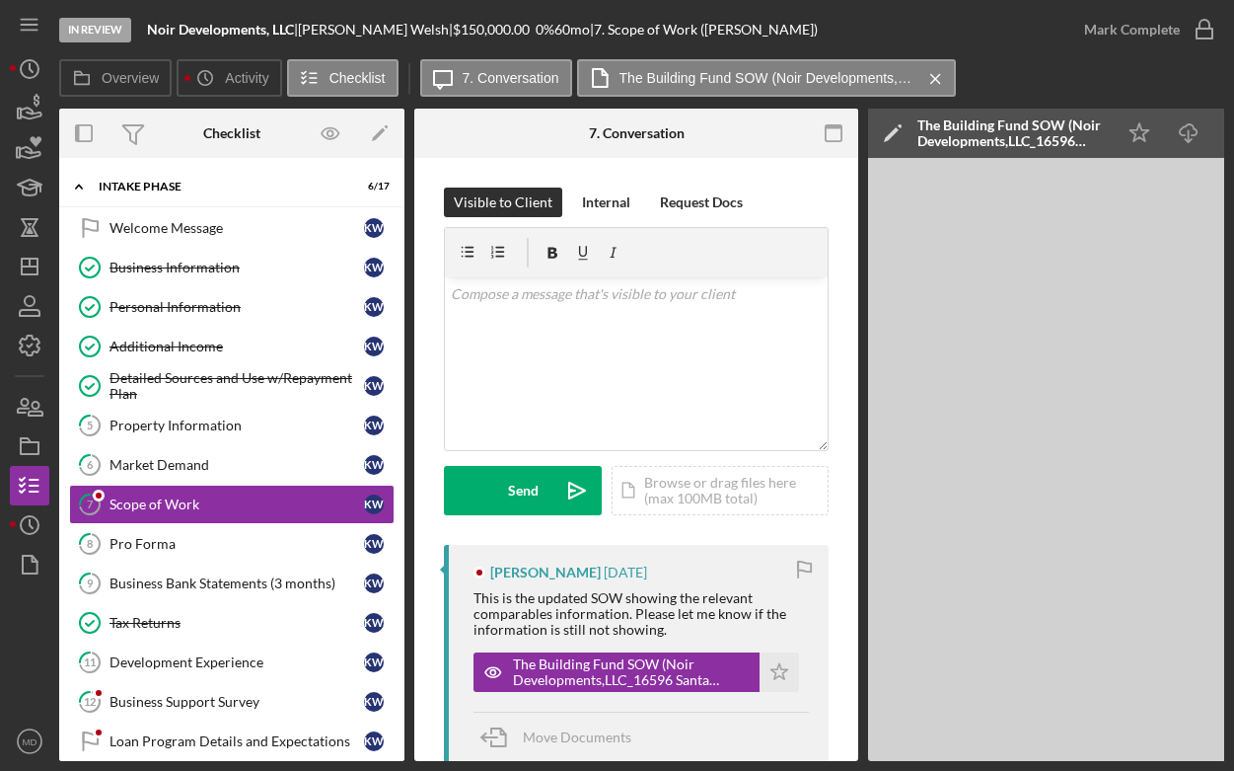
scroll to position [0, 236]
